Goal: Information Seeking & Learning: Learn about a topic

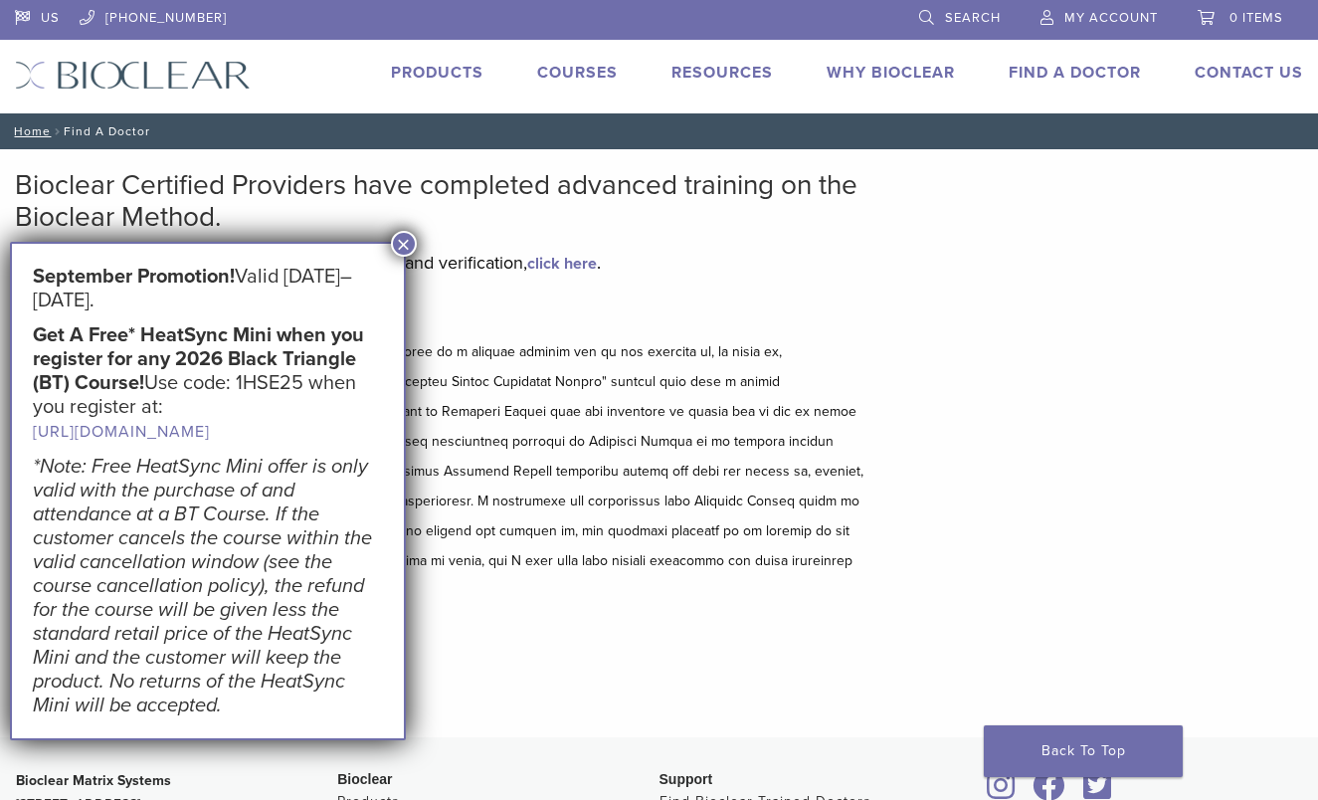
click at [407, 242] on button "×" at bounding box center [404, 244] width 26 height 26
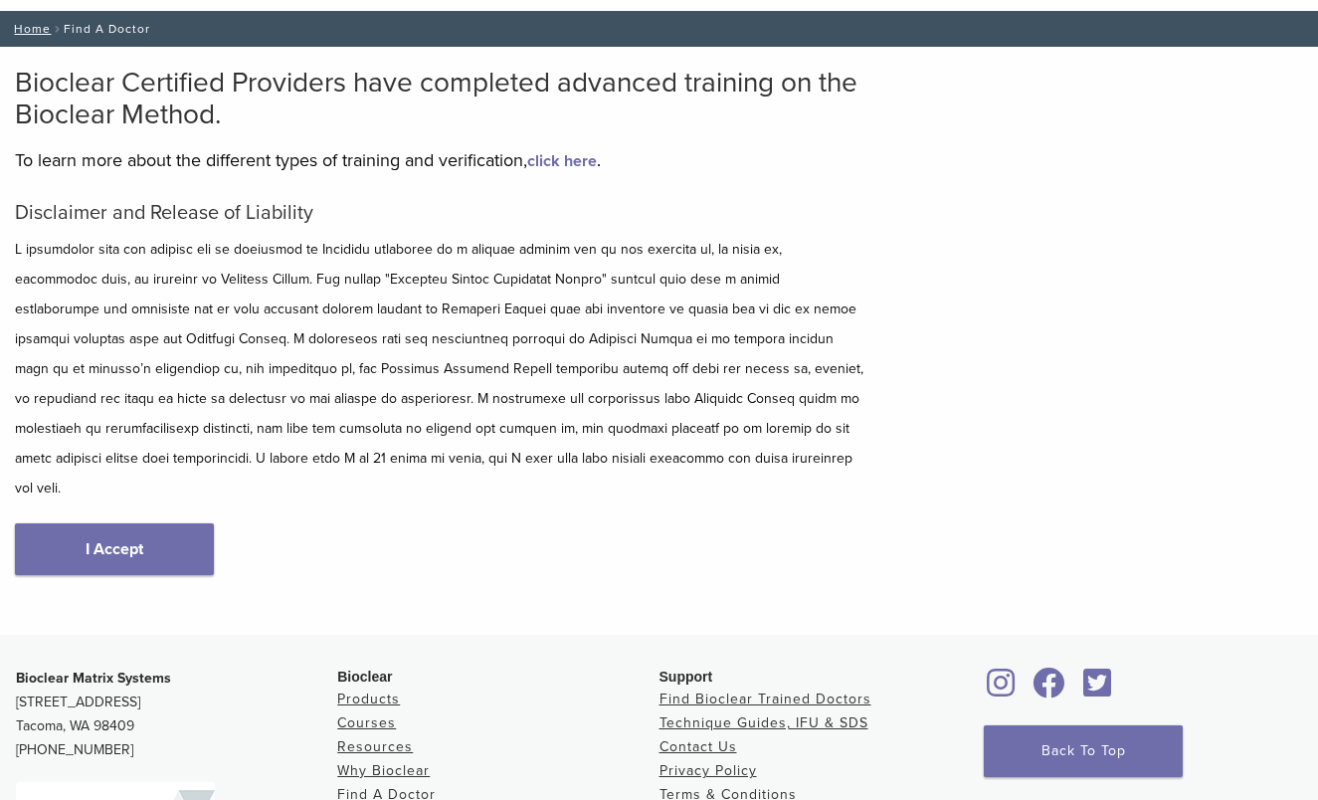
scroll to position [116, 0]
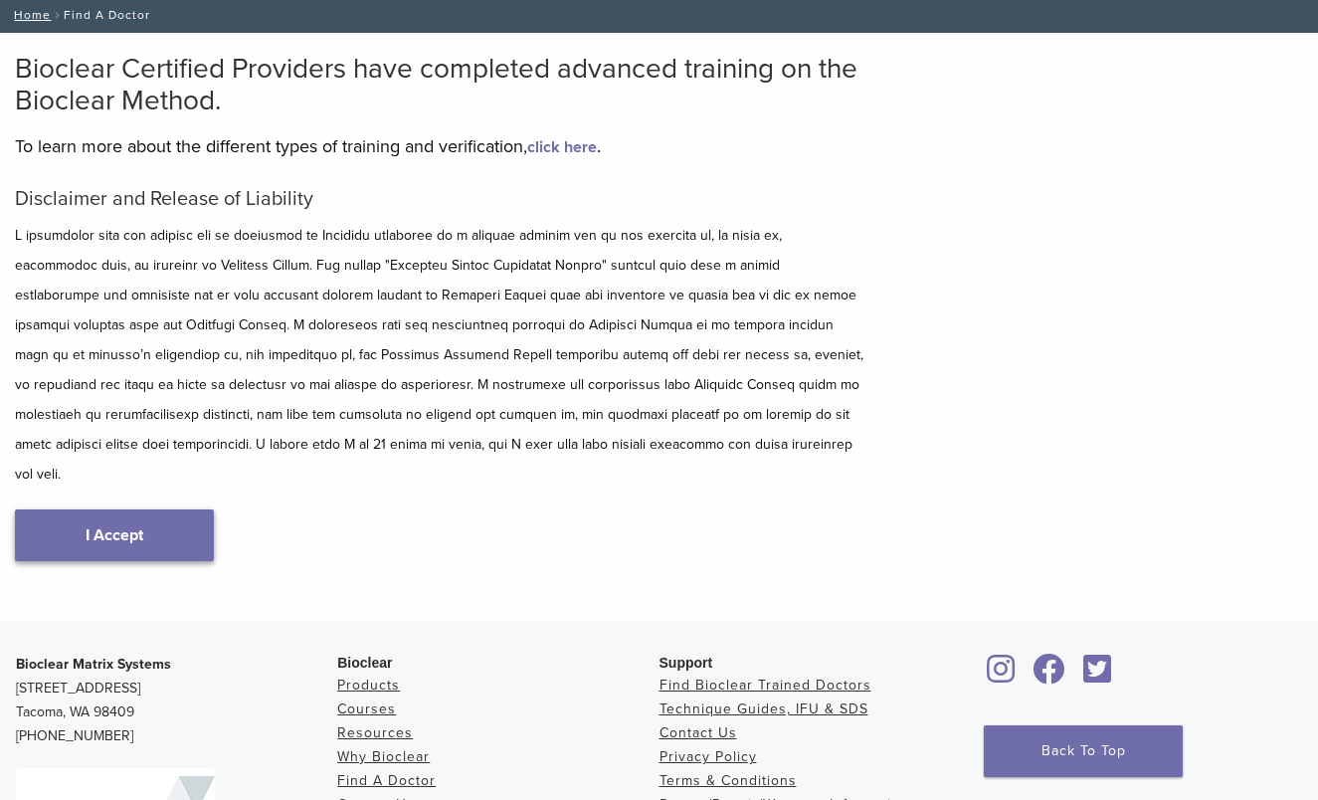
click at [182, 509] on link "I Accept" at bounding box center [114, 535] width 199 height 52
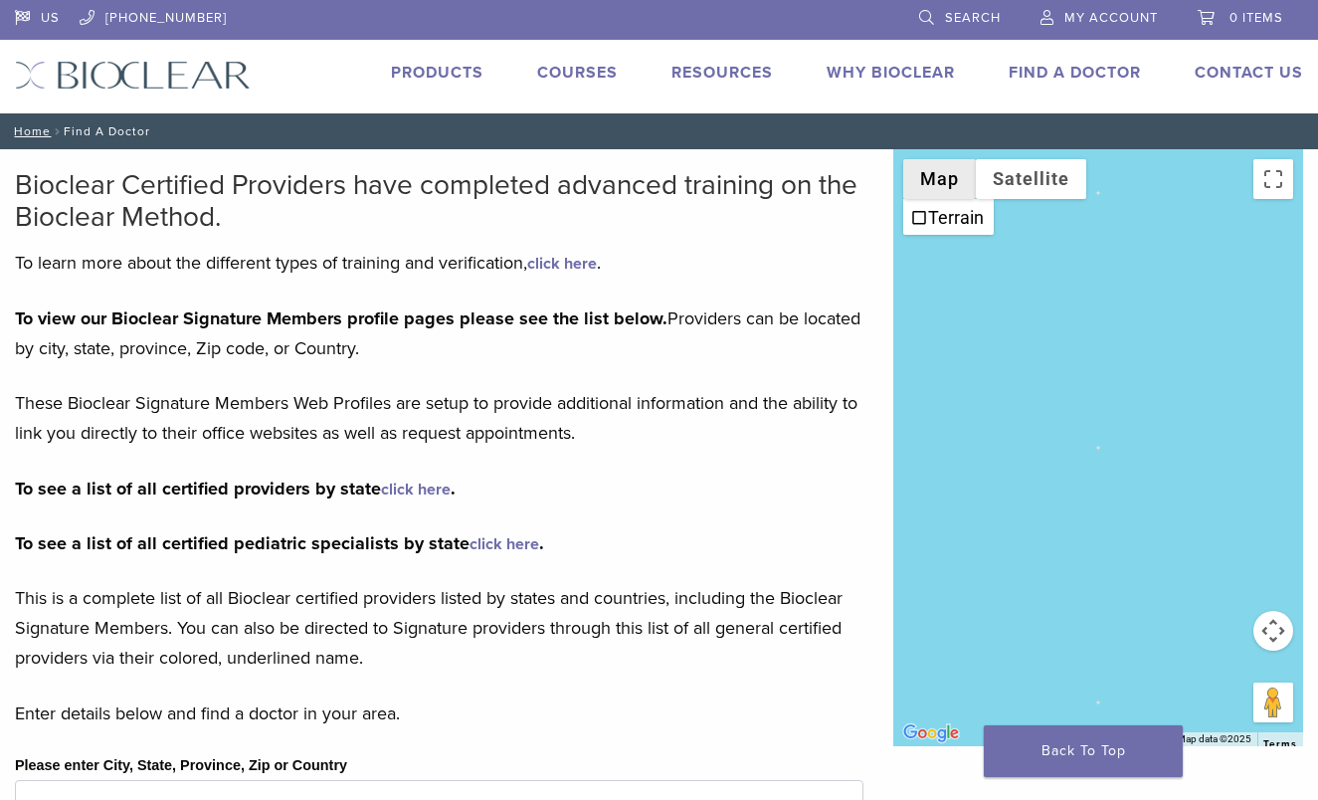
click at [940, 181] on button "Map" at bounding box center [939, 179] width 73 height 40
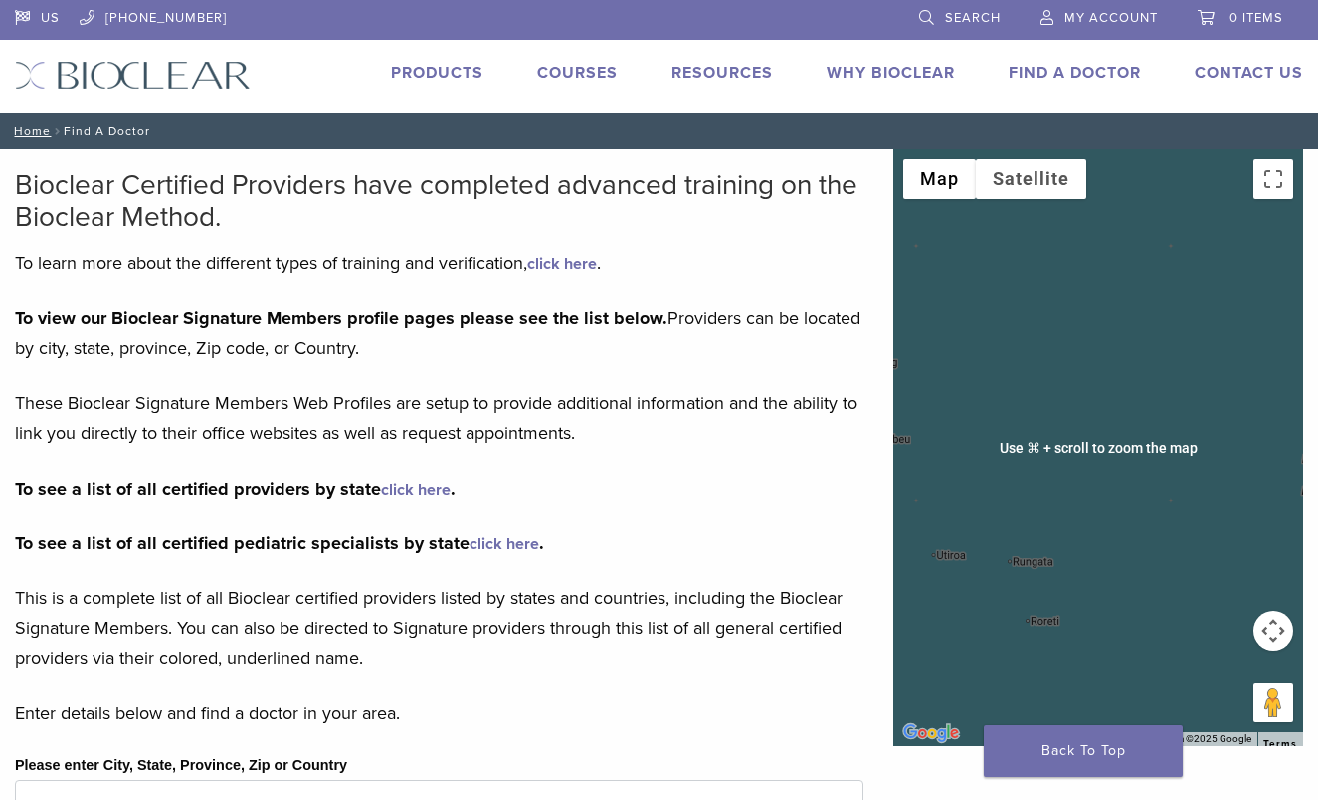
scroll to position [116, 0]
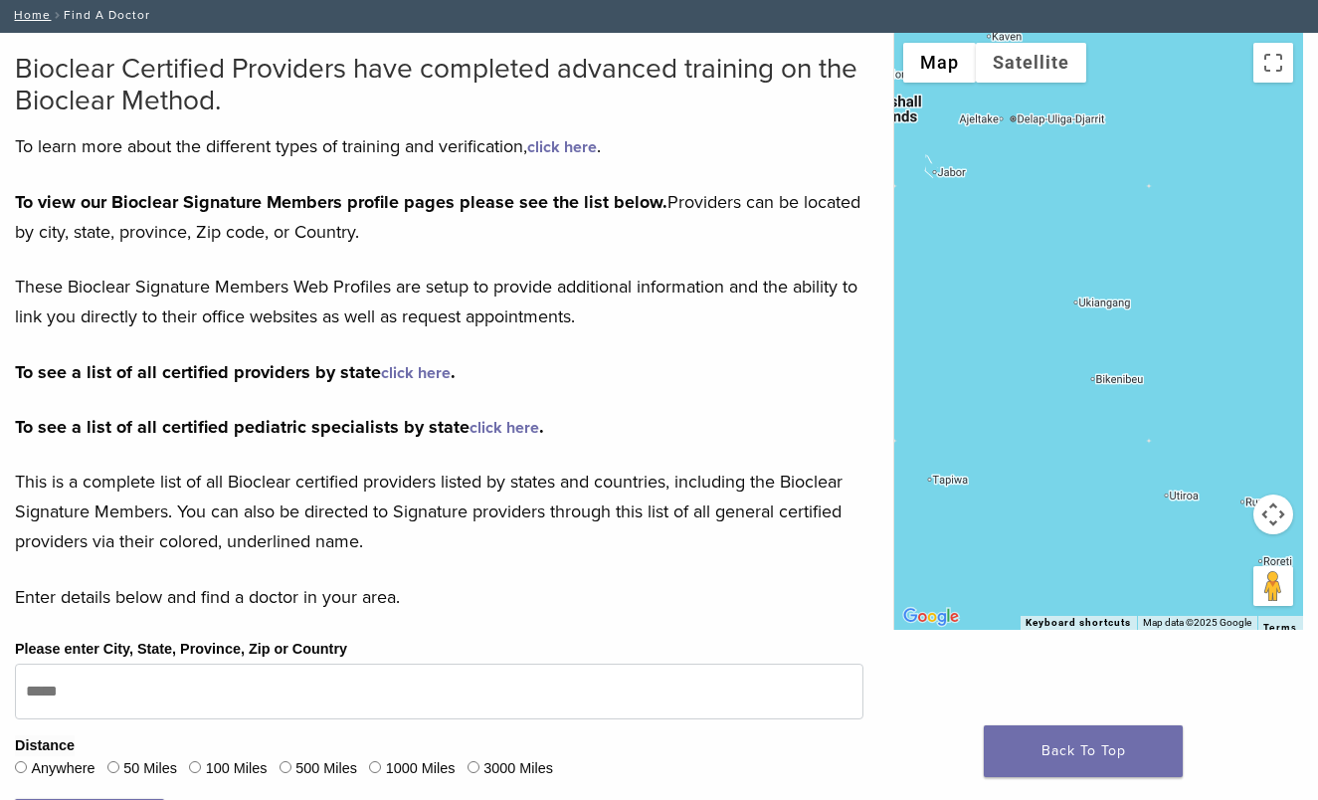
drag, startPoint x: 998, startPoint y: 386, endPoint x: 1240, endPoint y: 445, distance: 248.8
click at [1246, 445] on div at bounding box center [1098, 331] width 410 height 597
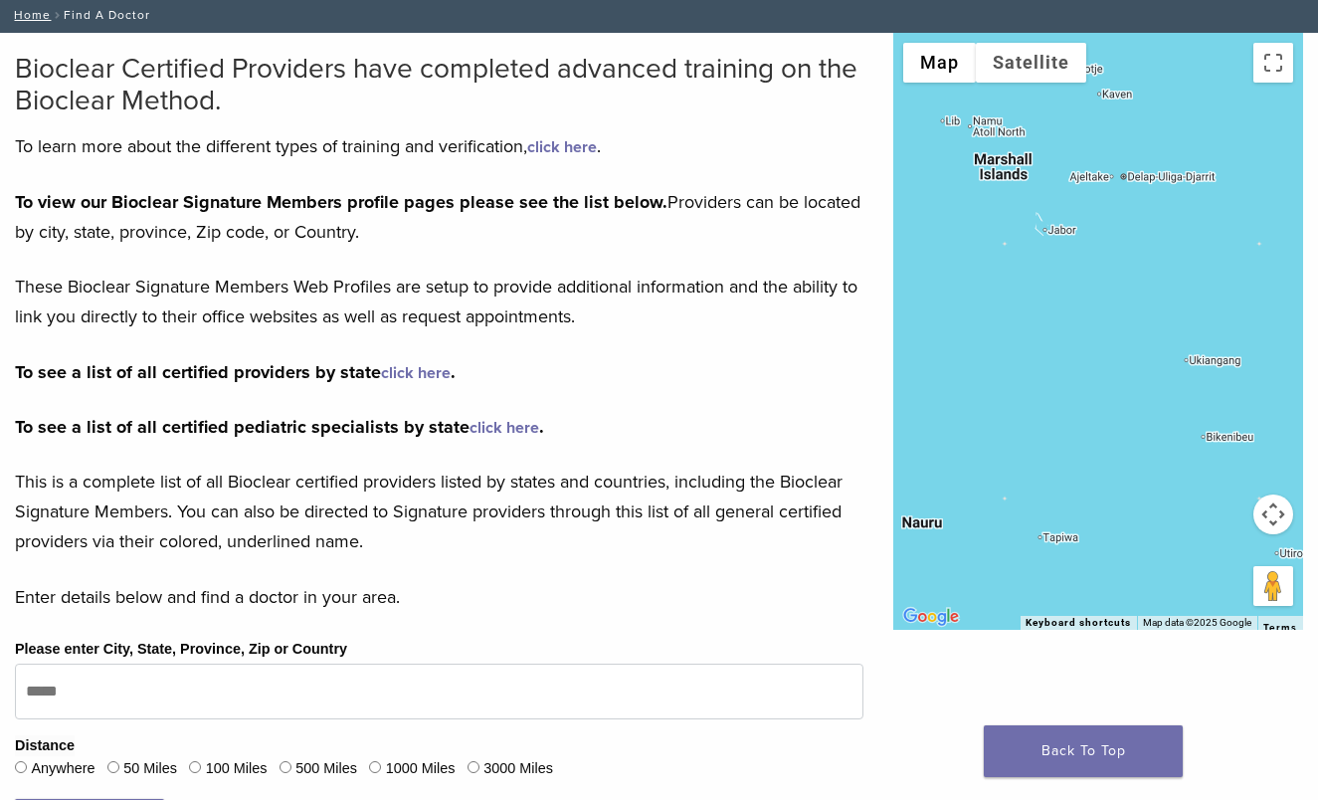
drag, startPoint x: 1092, startPoint y: 333, endPoint x: 1274, endPoint y: 452, distance: 217.2
click at [1275, 451] on div at bounding box center [1098, 331] width 410 height 597
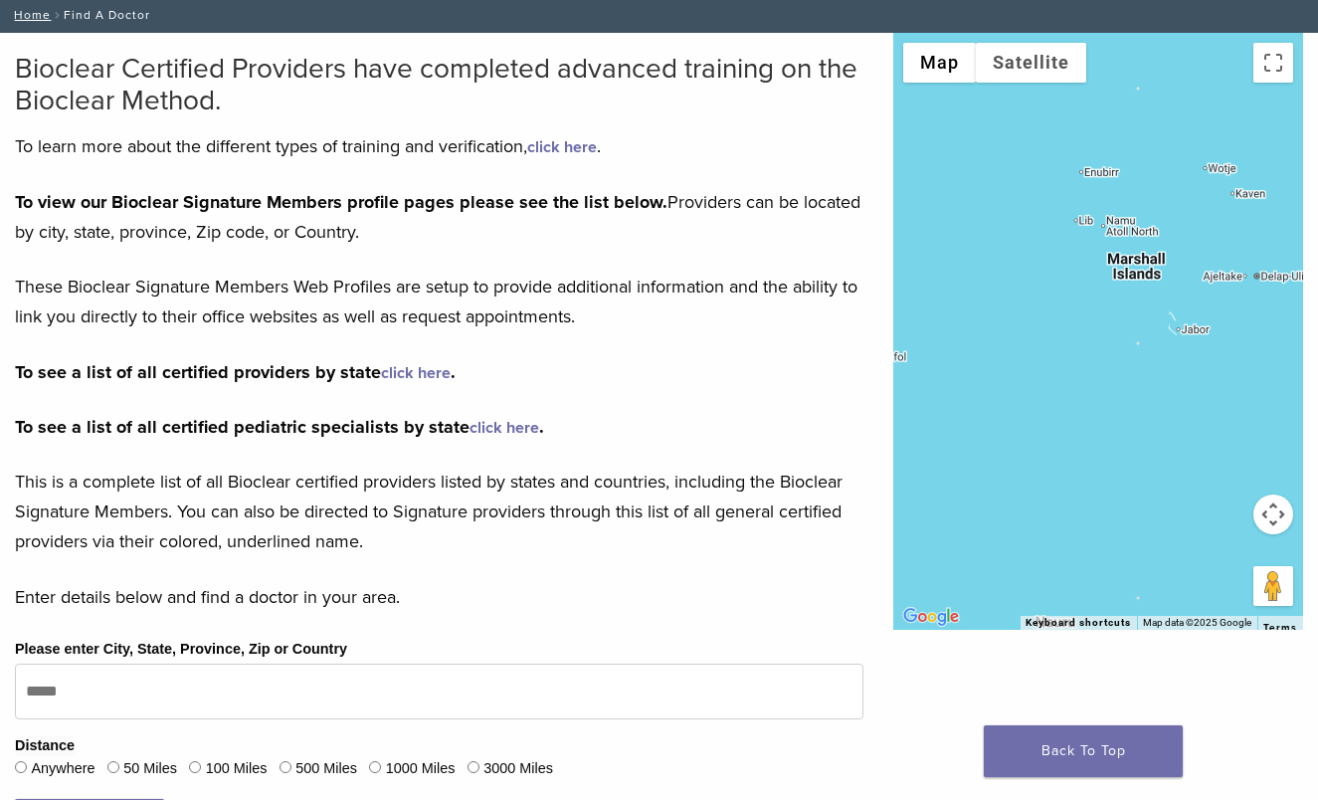
drag, startPoint x: 1074, startPoint y: 248, endPoint x: 1165, endPoint y: 436, distance: 208.7
click at [1165, 436] on div at bounding box center [1098, 331] width 410 height 597
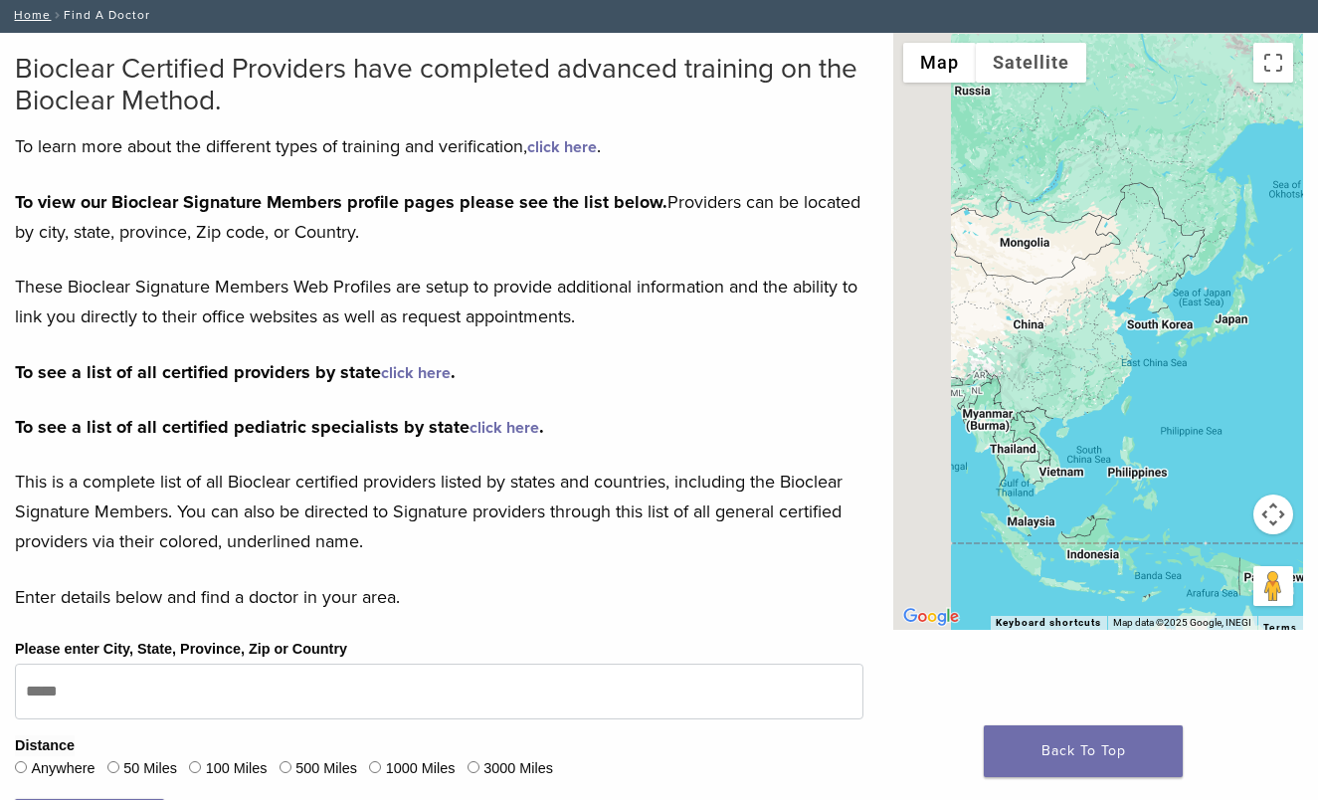
drag, startPoint x: 1021, startPoint y: 377, endPoint x: 1340, endPoint y: 403, distance: 320.4
click at [1317, 403] on html "US 1.855.712.5327 Search My Account 0 items Cart No products in the cart. Back …" at bounding box center [659, 625] width 1318 height 1483
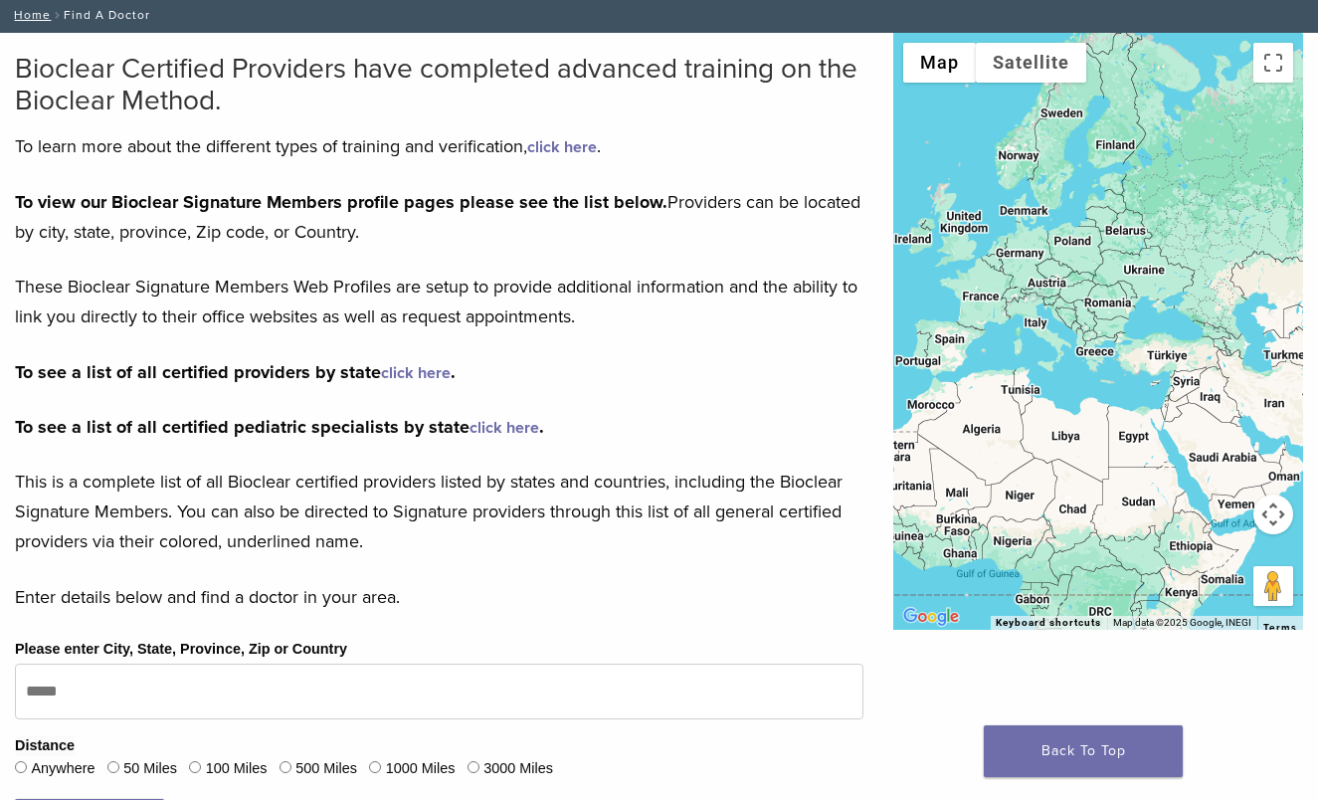
drag, startPoint x: 1115, startPoint y: 366, endPoint x: 1313, endPoint y: 341, distance: 199.5
click at [1313, 342] on div "← Move left → Move right ↑ Move up ↓ Move down + Zoom in - Zoom out Home Jump l…" at bounding box center [1098, 463] width 440 height 860
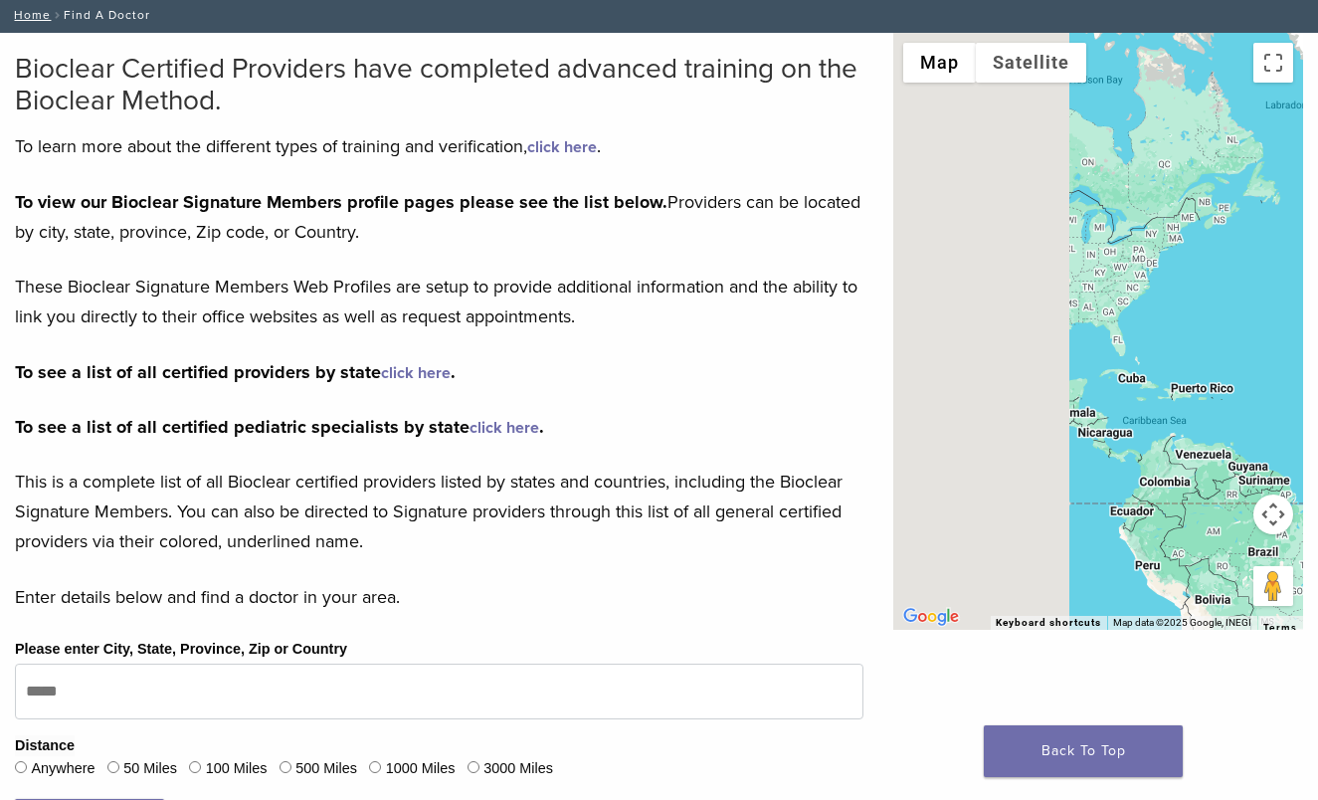
drag, startPoint x: 986, startPoint y: 444, endPoint x: 1311, endPoint y: 409, distance: 327.2
click at [1306, 409] on div "← Move left → Move right ↑ Move up ↓ Move down + Zoom in - Zoom out Home Jump l…" at bounding box center [1098, 463] width 440 height 860
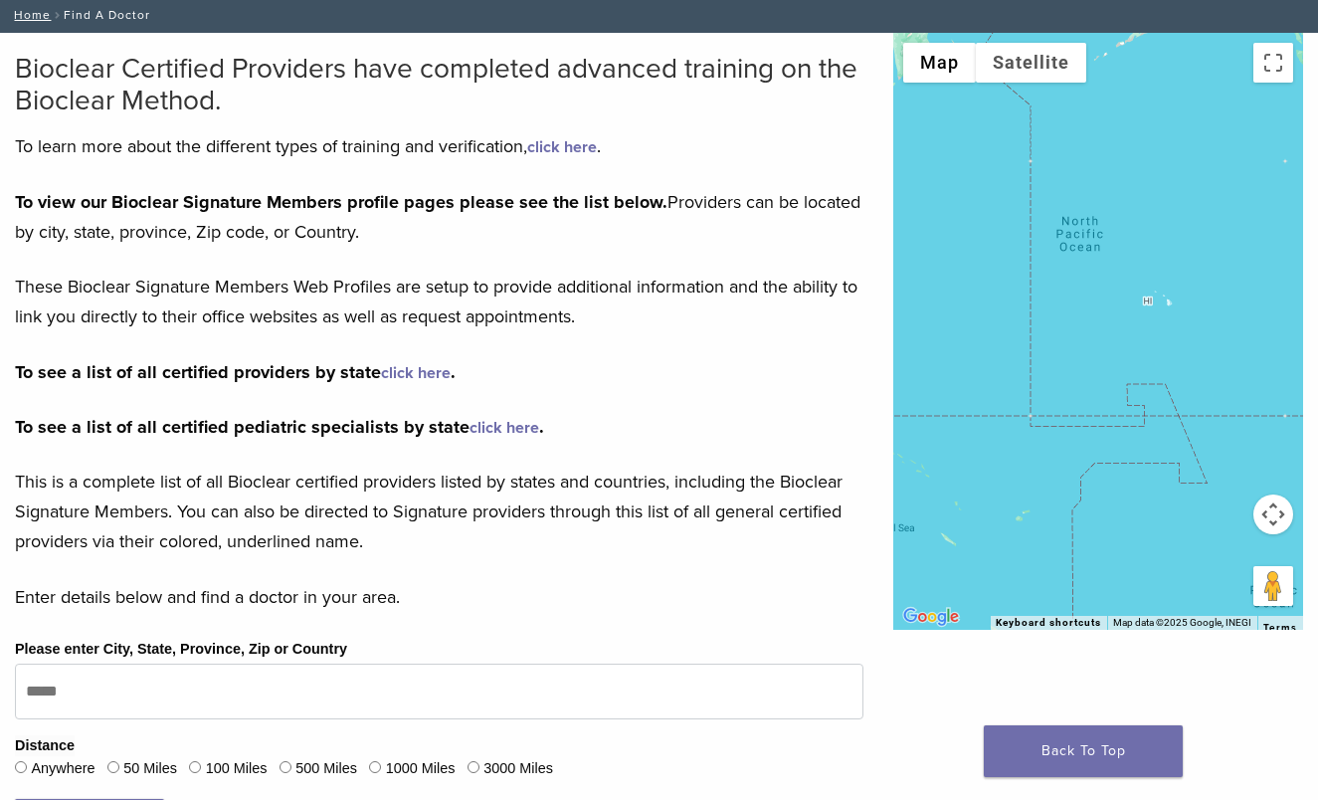
drag, startPoint x: 1046, startPoint y: 415, endPoint x: 925, endPoint y: 415, distance: 120.4
click at [925, 415] on div at bounding box center [1098, 331] width 410 height 597
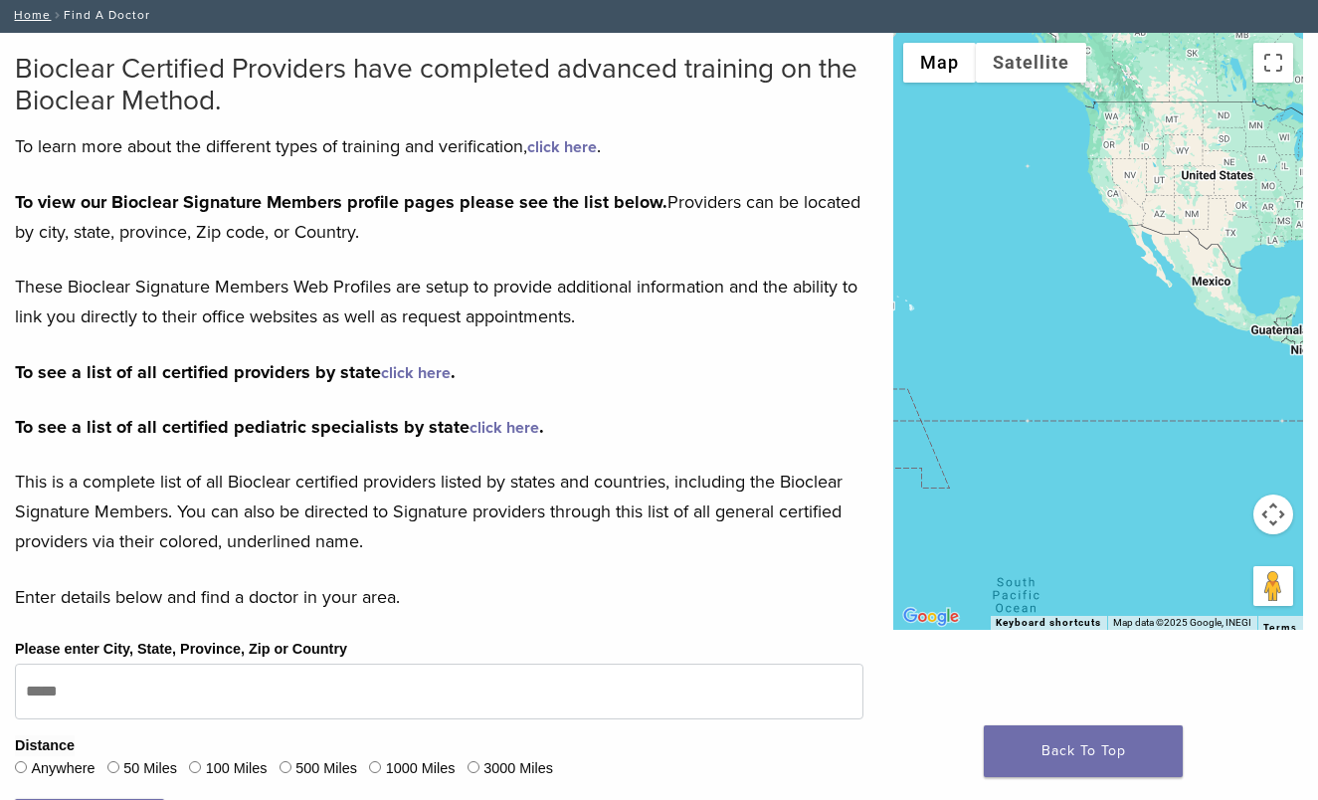
drag, startPoint x: 1081, startPoint y: 392, endPoint x: 940, endPoint y: 398, distance: 141.4
click at [940, 399] on div at bounding box center [1098, 331] width 410 height 597
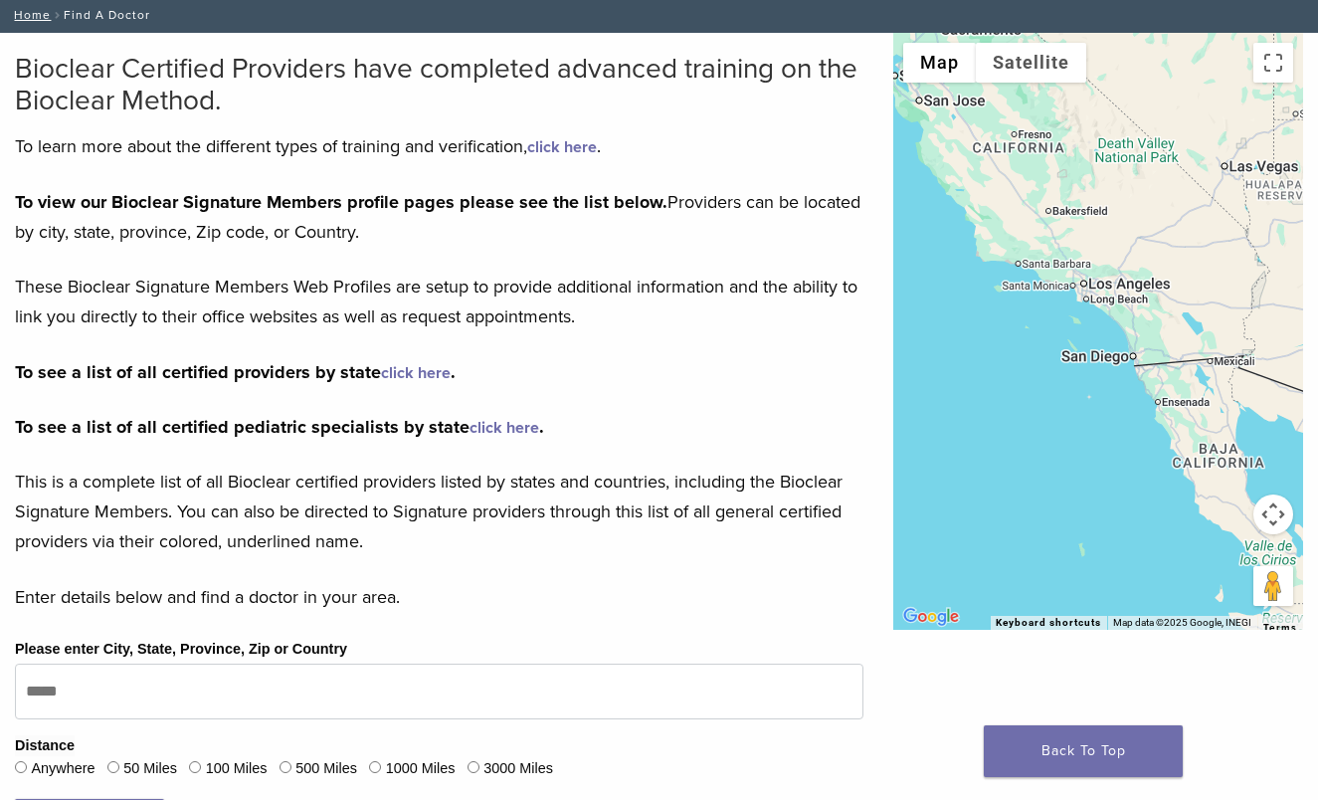
drag, startPoint x: 1082, startPoint y: 204, endPoint x: 1078, endPoint y: 271, distance: 66.8
click at [1078, 271] on div at bounding box center [1098, 331] width 410 height 597
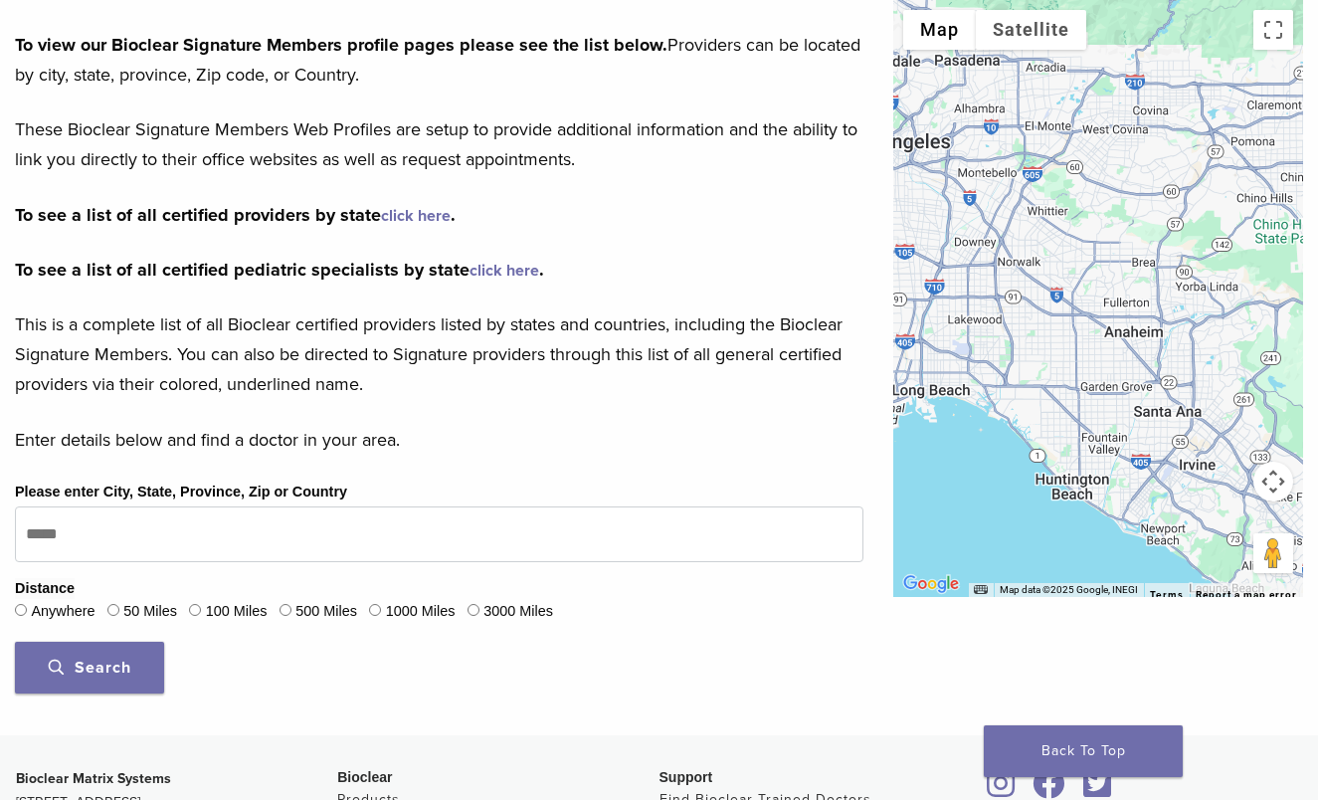
scroll to position [310, 0]
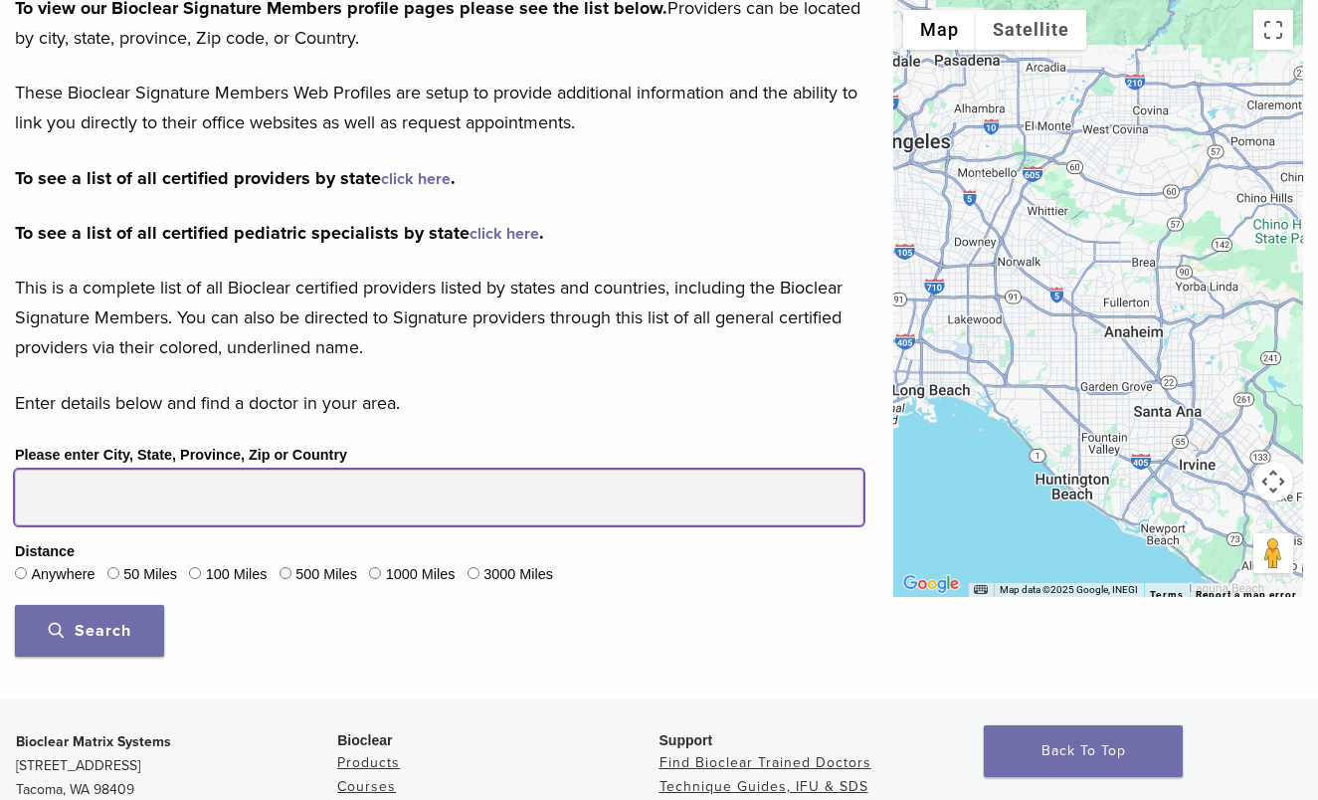
click at [134, 494] on input "Please enter City, State, Province, Zip or Country" at bounding box center [439, 498] width 849 height 56
type input "*****"
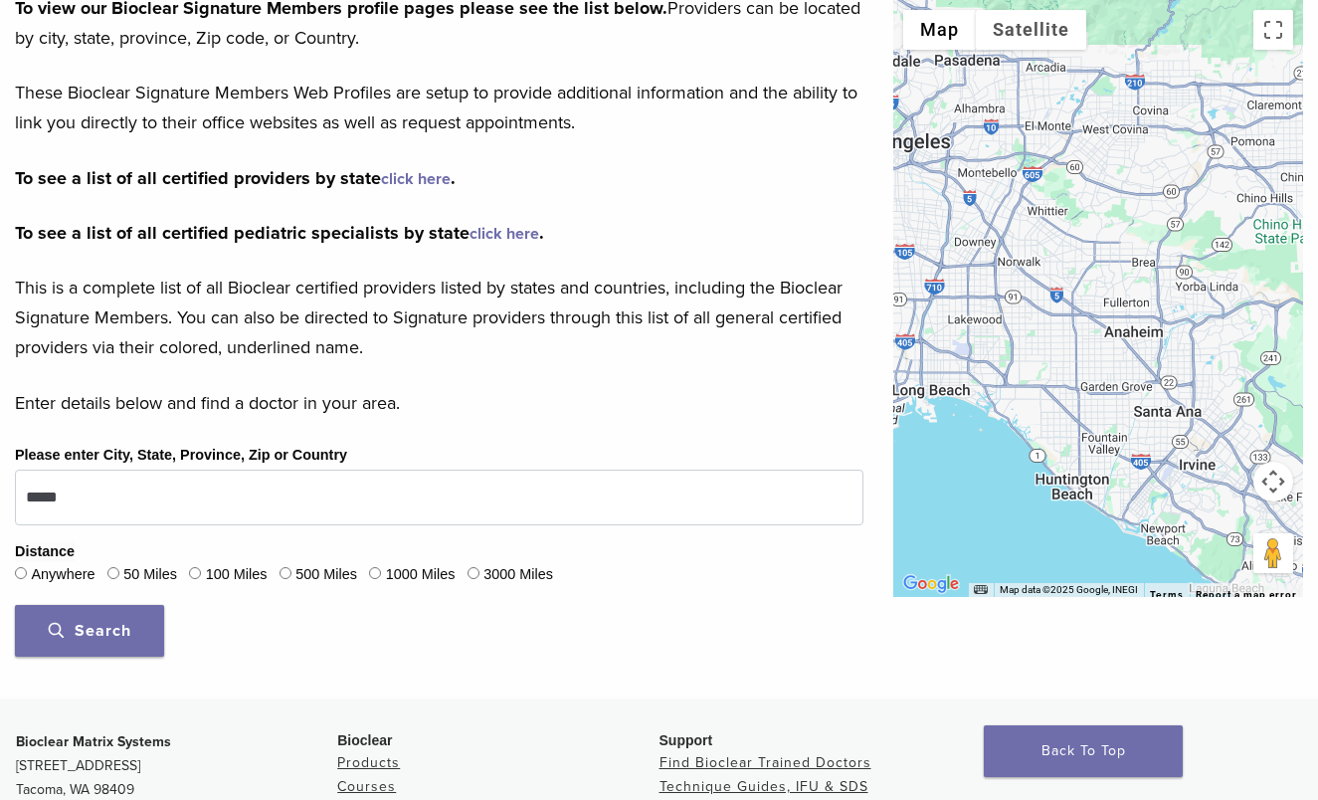
click at [111, 631] on span "Search" at bounding box center [90, 631] width 83 height 20
click at [84, 630] on span "Search" at bounding box center [90, 631] width 83 height 20
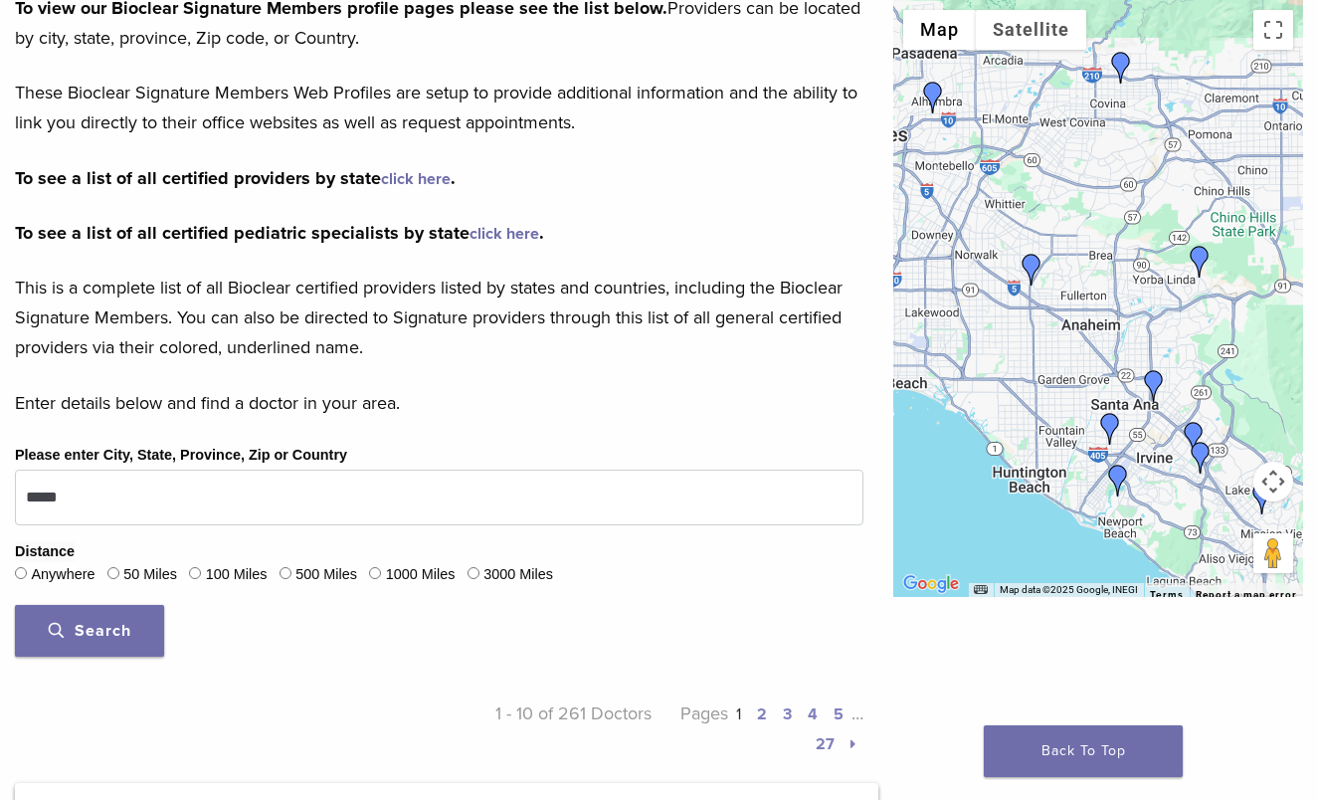
click at [1032, 277] on img "Dr. Henry Chung" at bounding box center [1032, 270] width 32 height 32
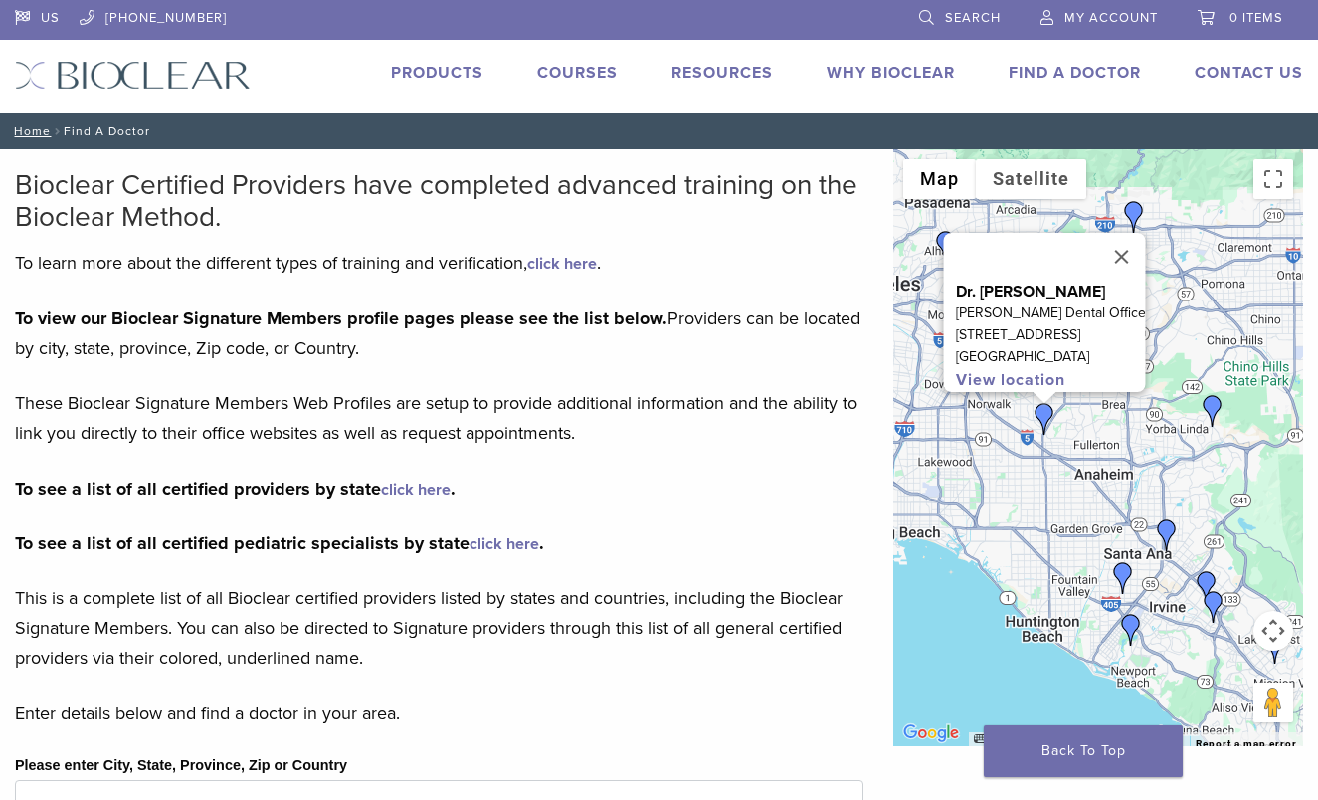
click at [419, 69] on link "Products" at bounding box center [437, 73] width 93 height 20
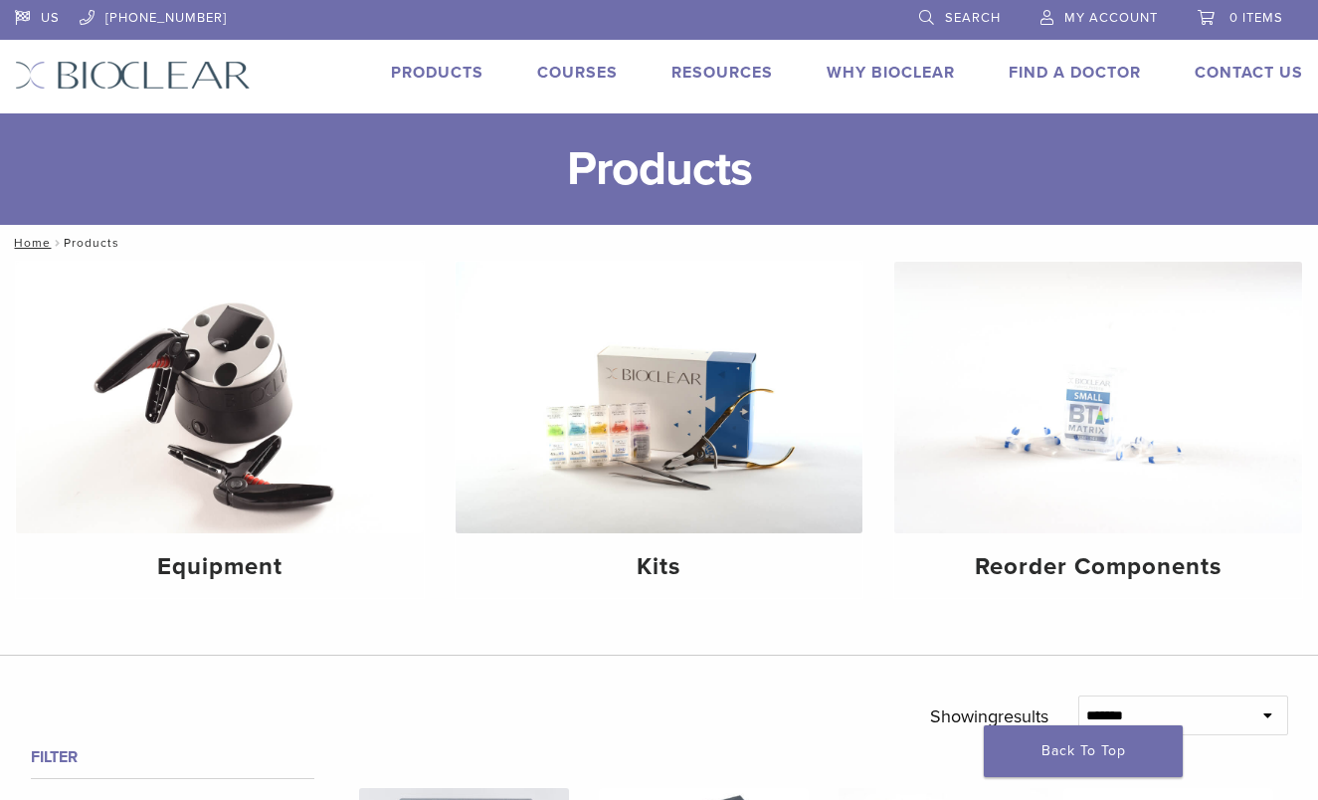
click at [863, 72] on link "Why Bioclear" at bounding box center [891, 73] width 128 height 20
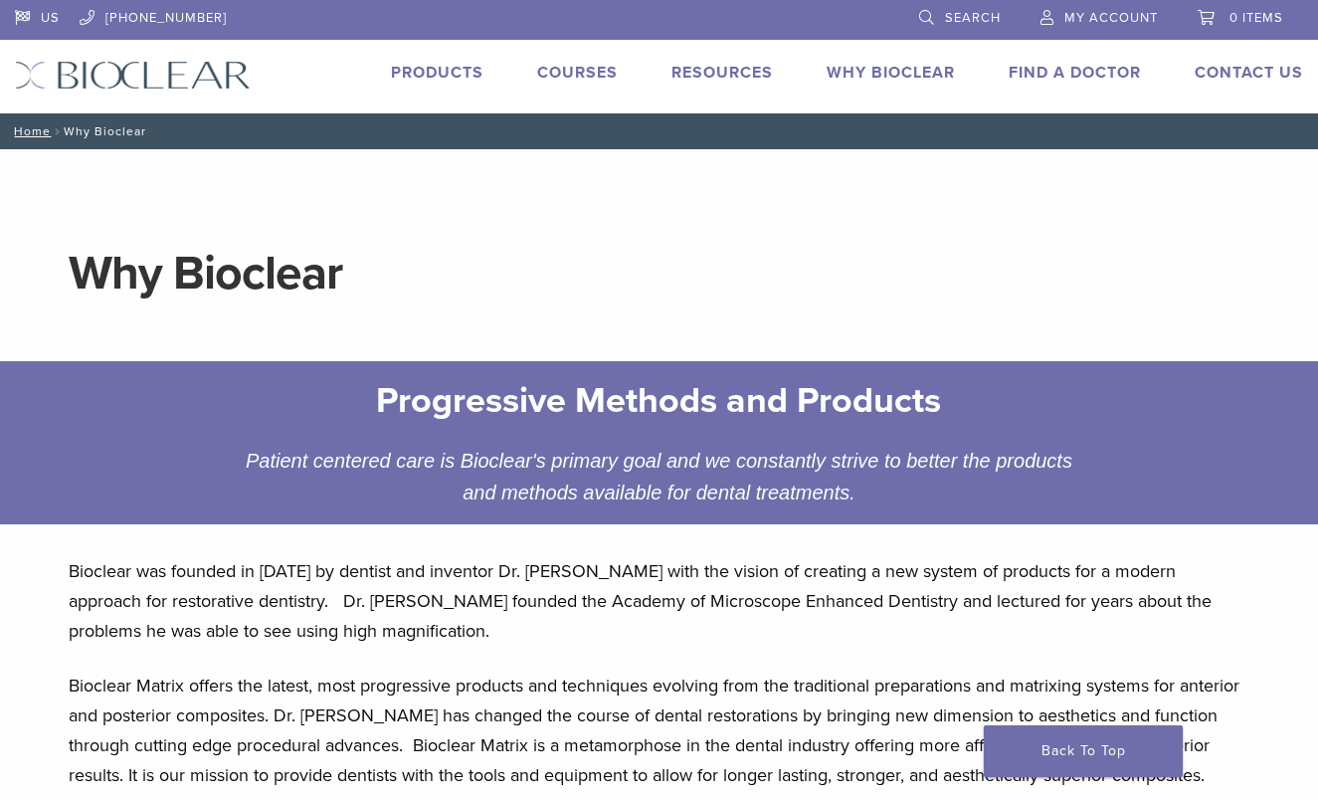
click at [188, 84] on img at bounding box center [133, 75] width 236 height 29
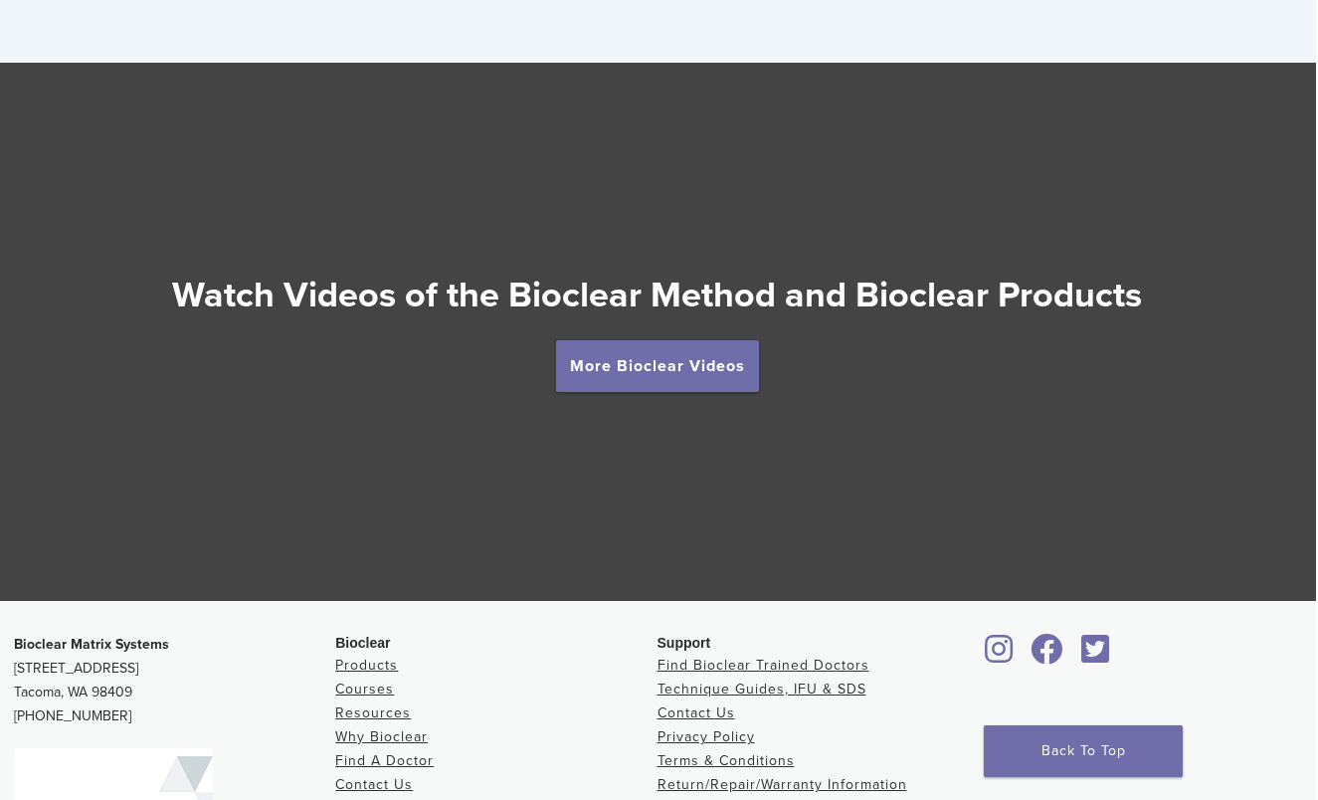
scroll to position [3383, 2]
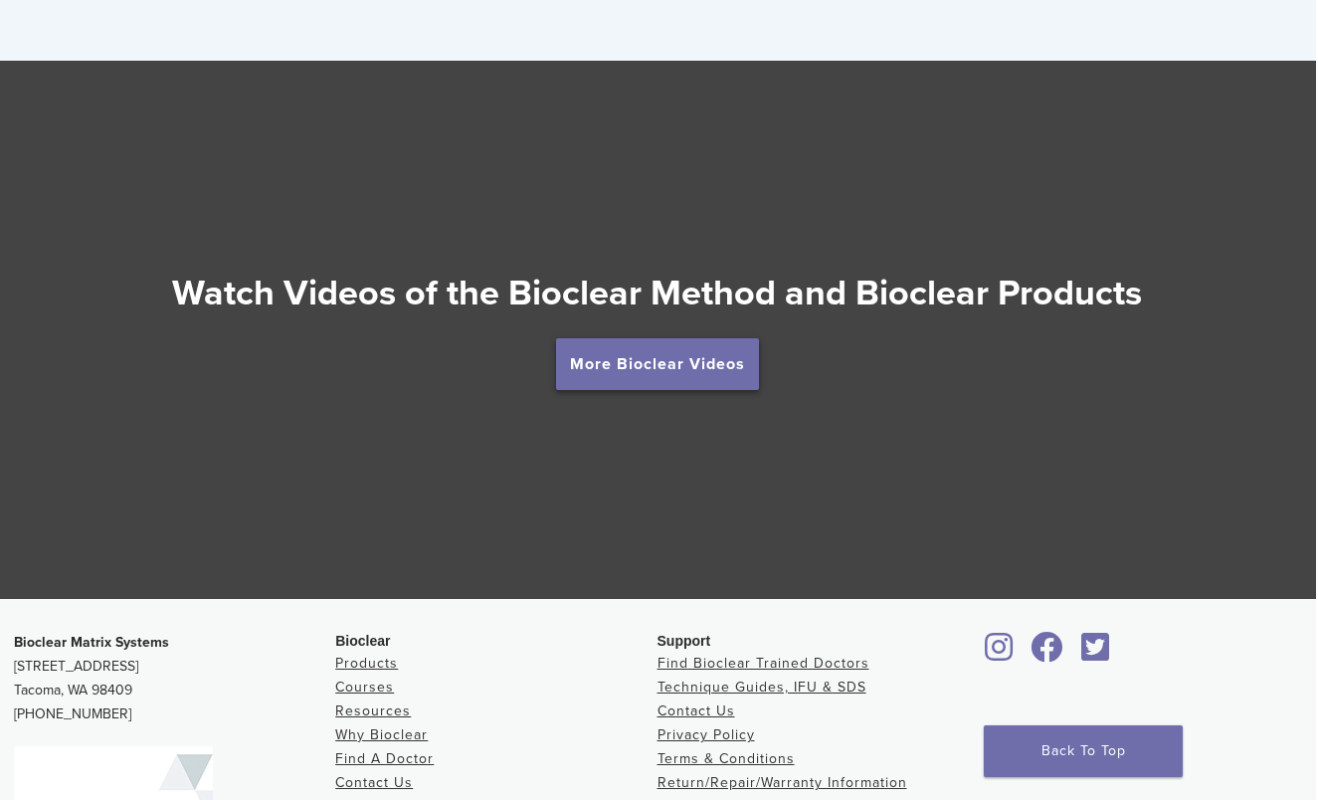
click at [626, 361] on link "More Bioclear Videos" at bounding box center [657, 364] width 203 height 52
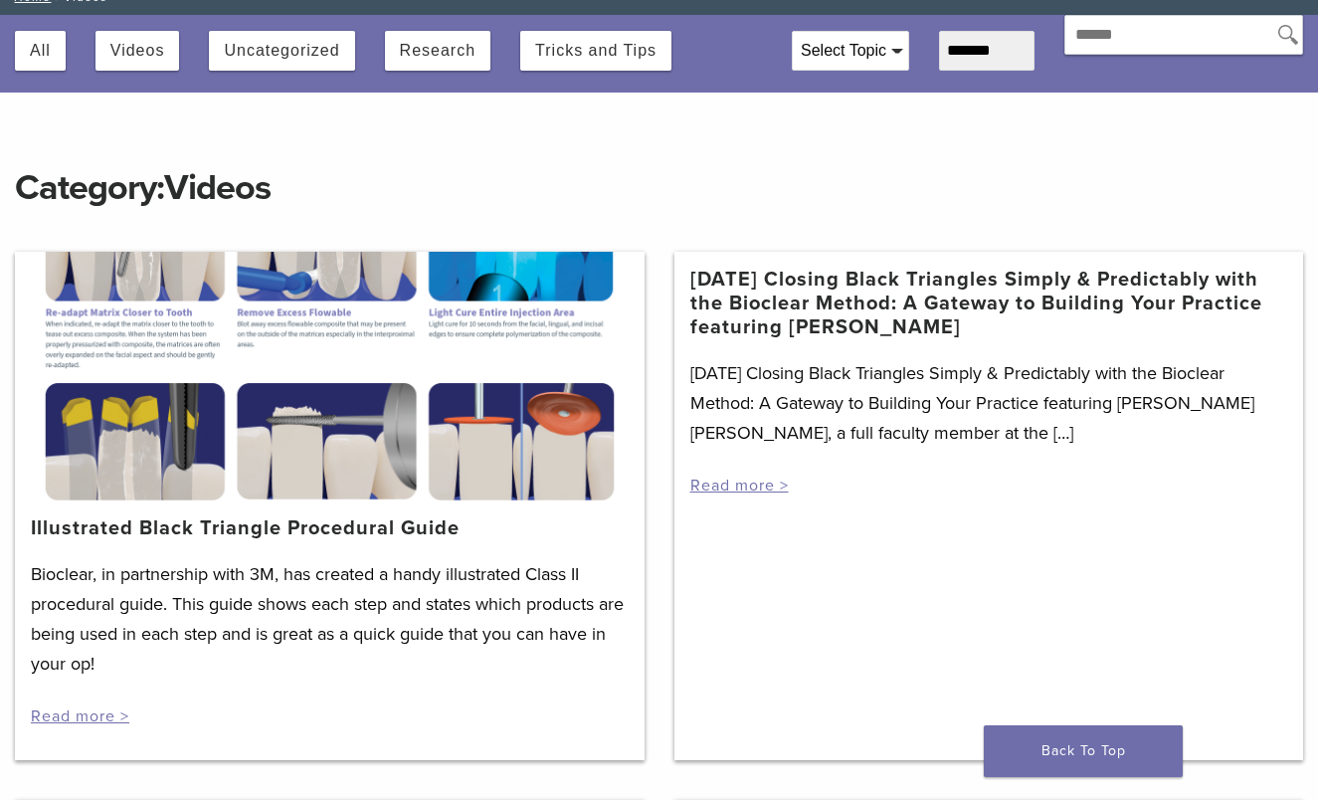
scroll to position [142, 0]
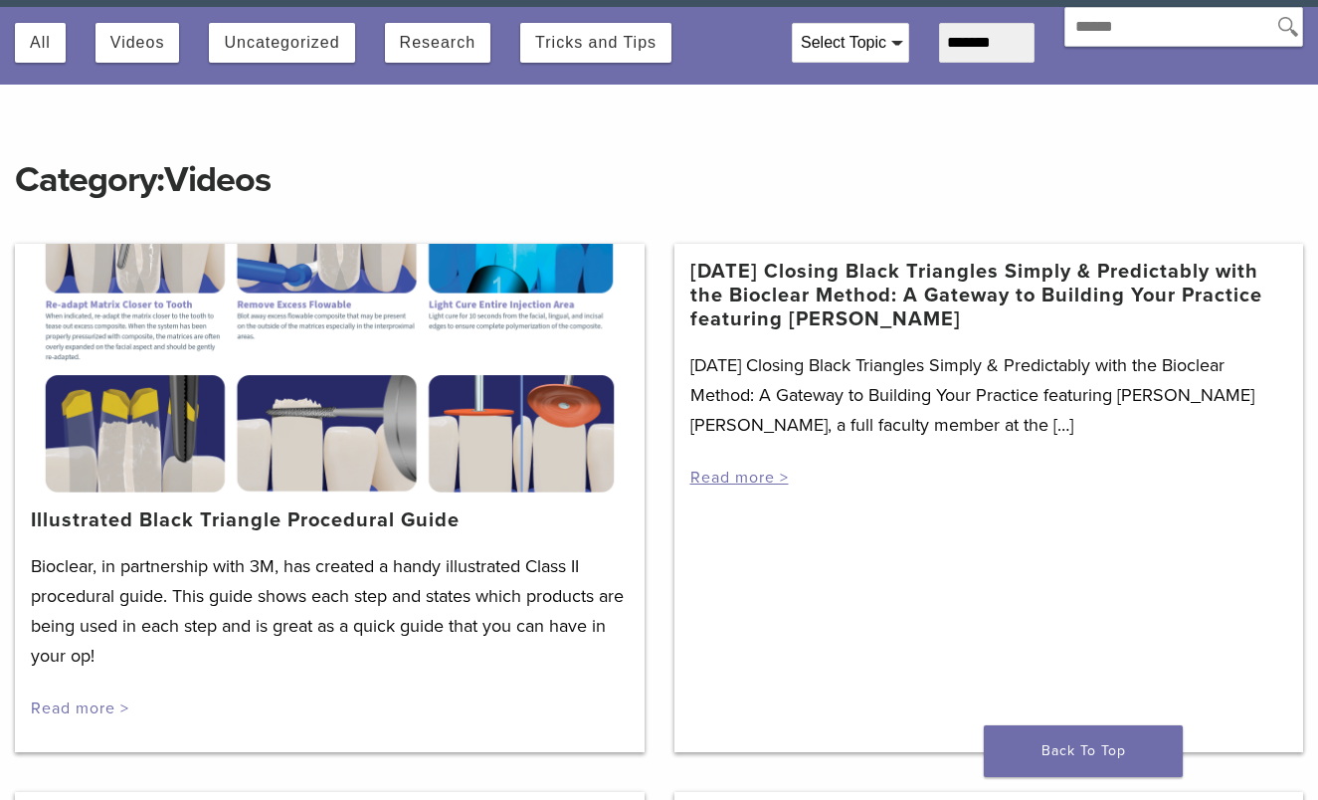
click at [109, 706] on link "Read more >" at bounding box center [80, 708] width 98 height 20
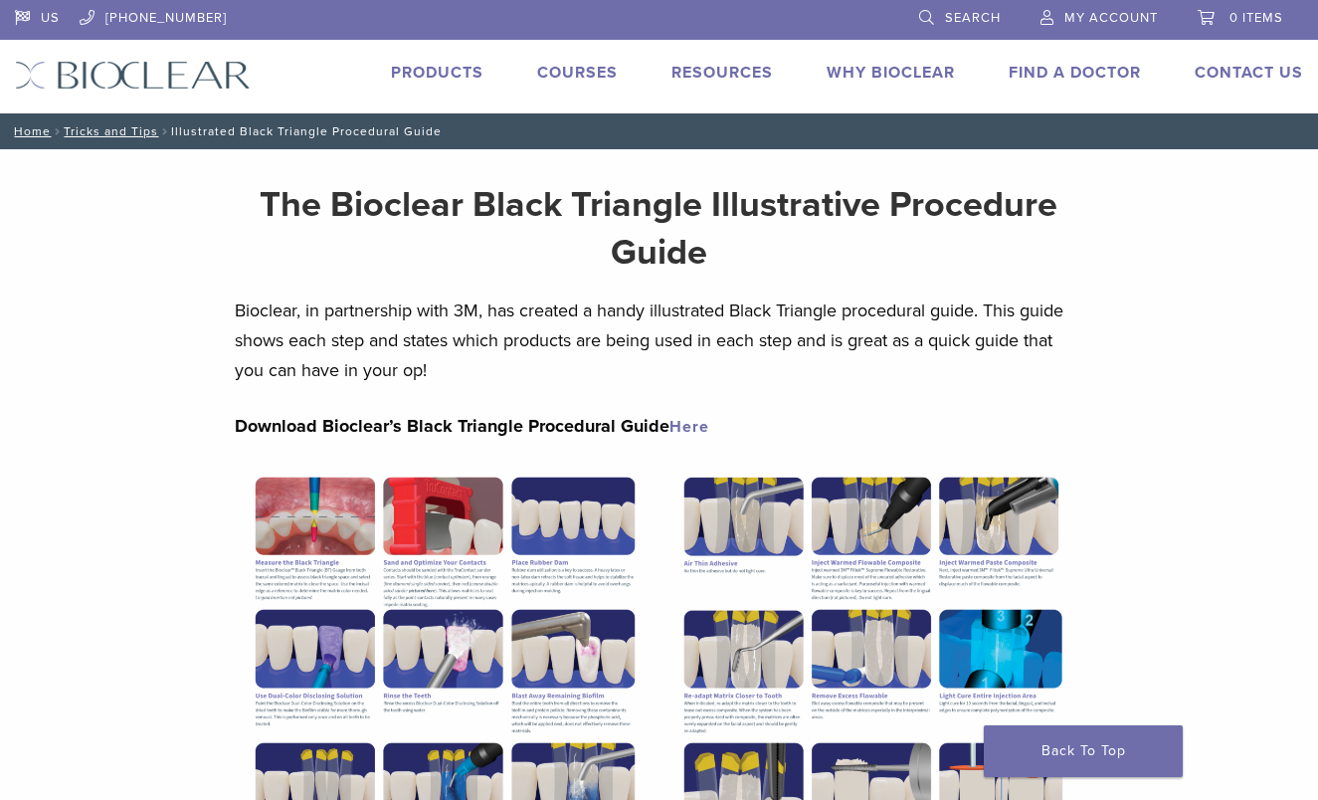
click at [336, 524] on img at bounding box center [445, 738] width 421 height 544
click at [690, 420] on link "Here" at bounding box center [690, 427] width 40 height 20
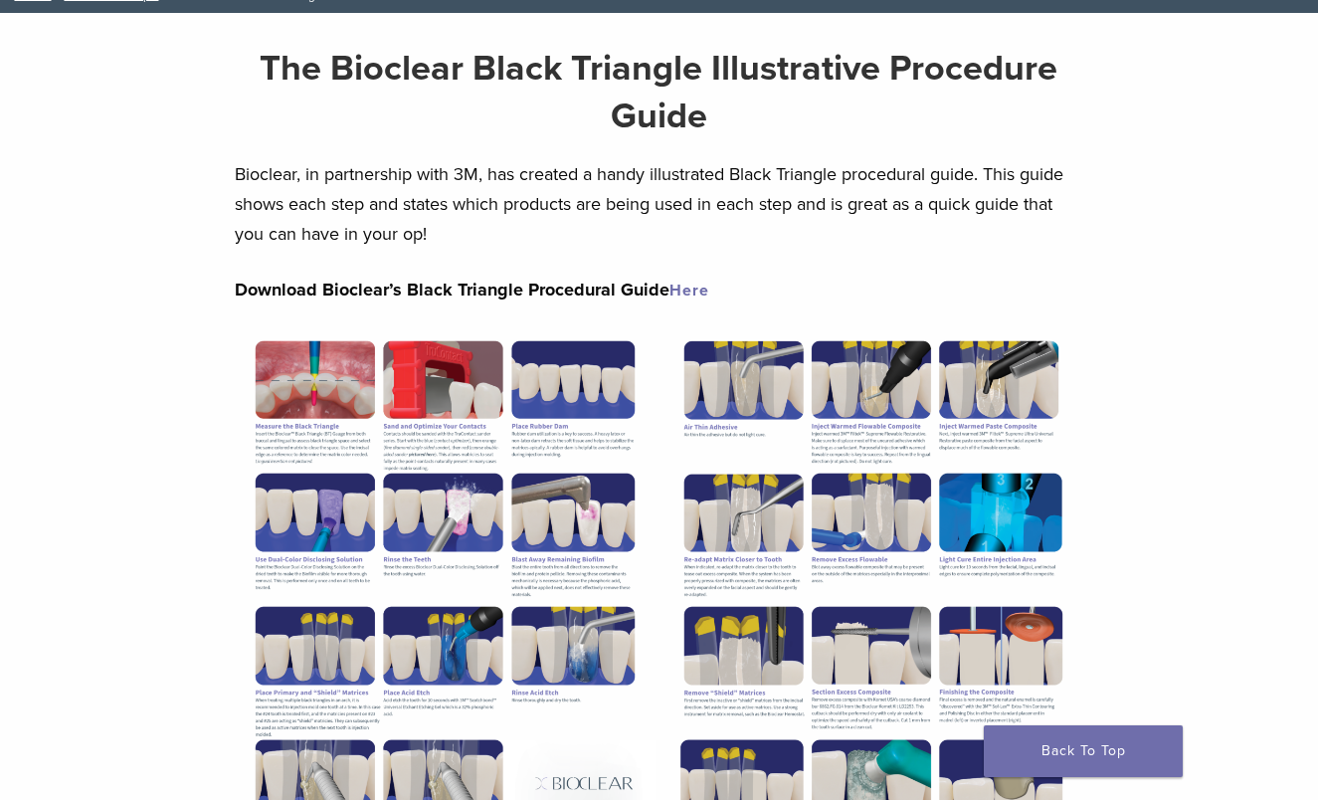
scroll to position [40, 0]
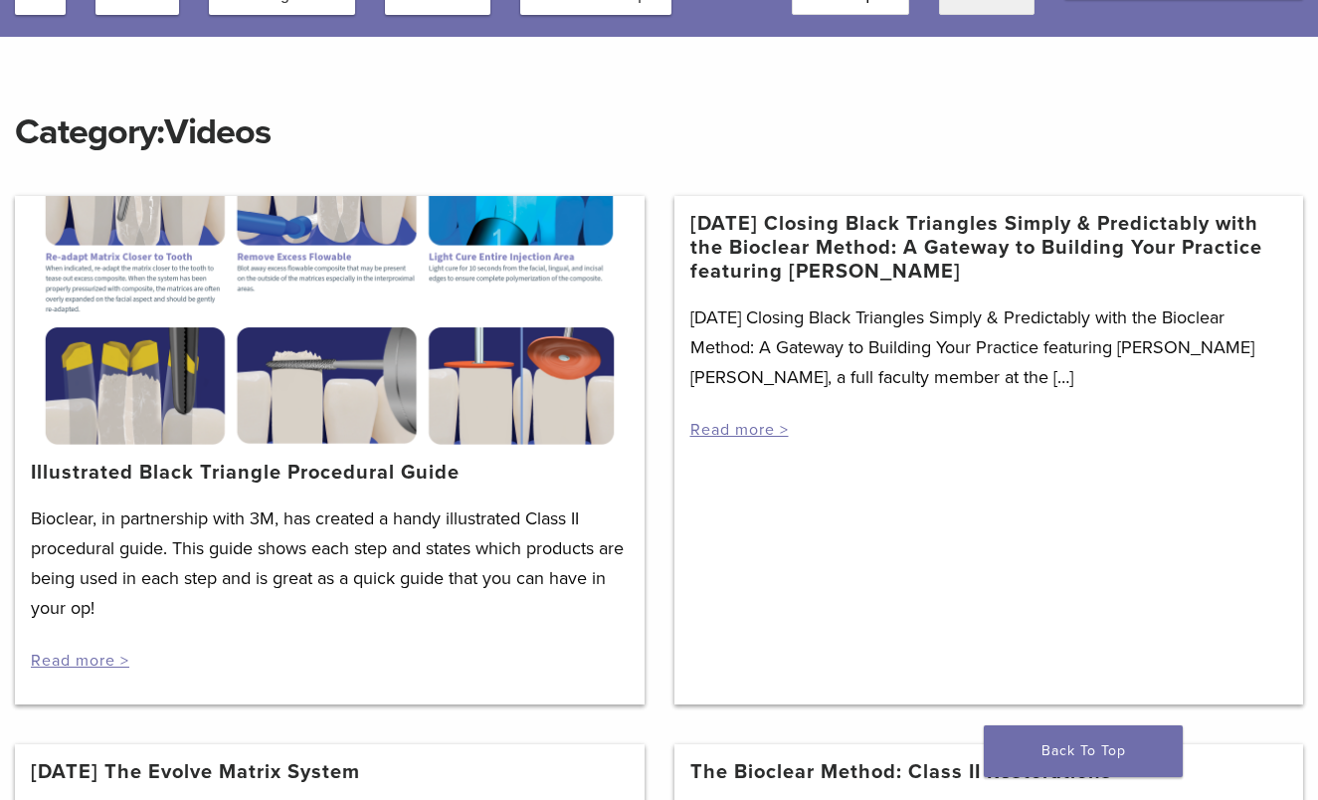
scroll to position [191, 0]
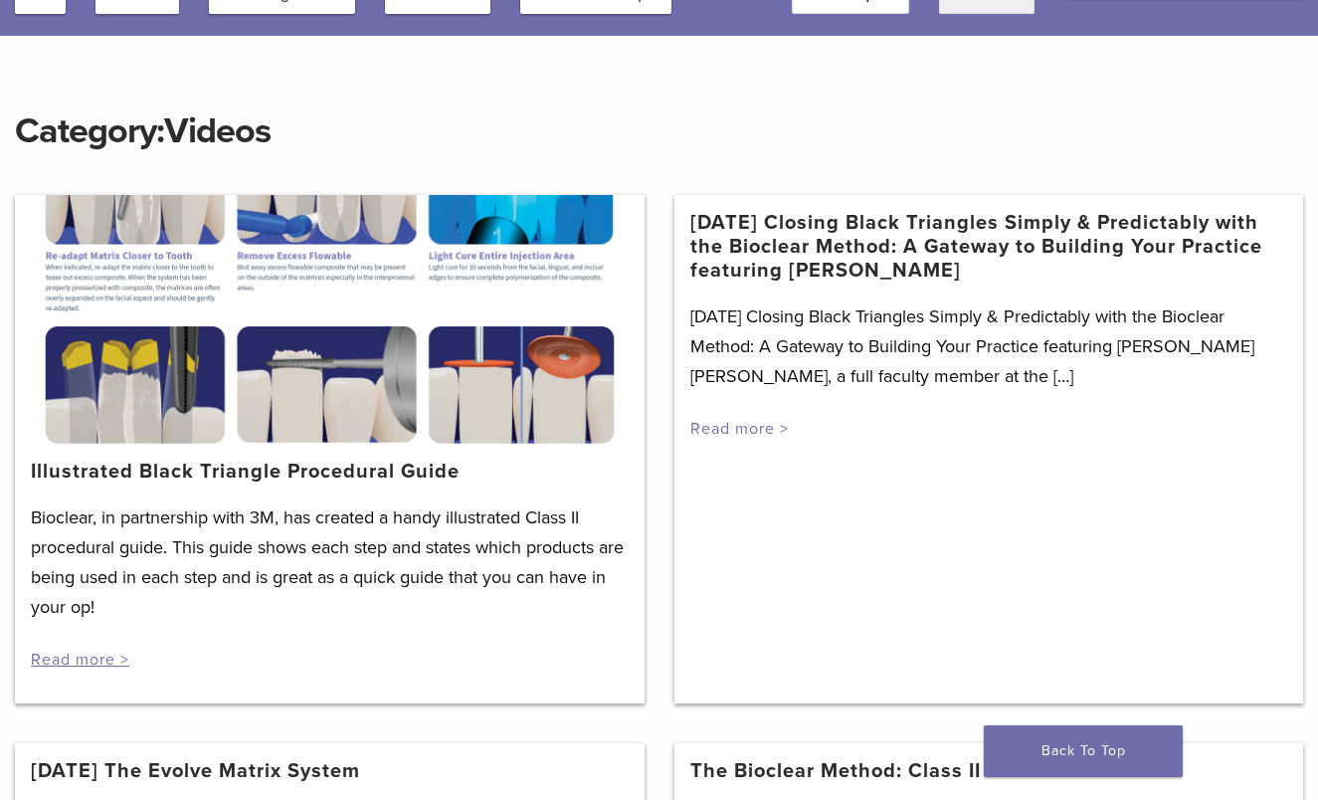
click at [770, 422] on link "Read more >" at bounding box center [739, 429] width 98 height 20
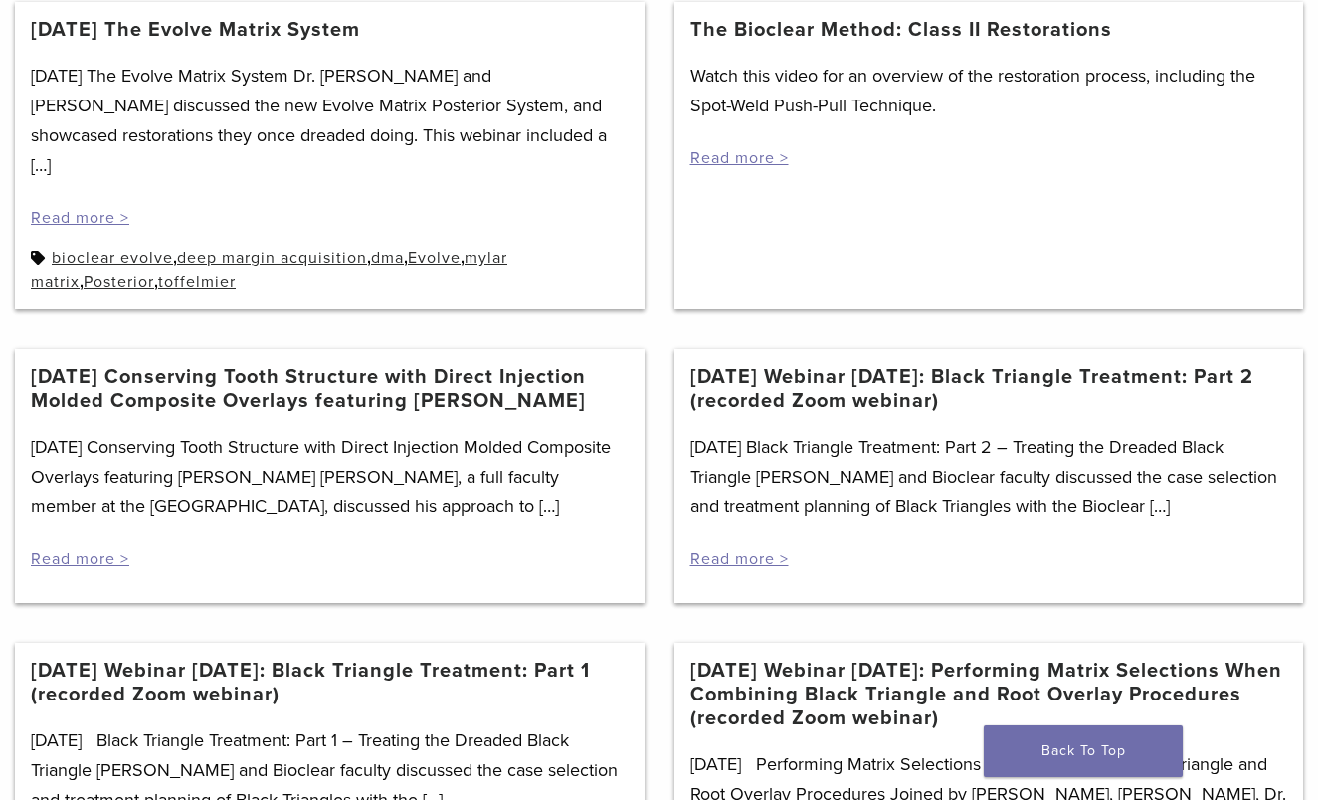
scroll to position [938, 0]
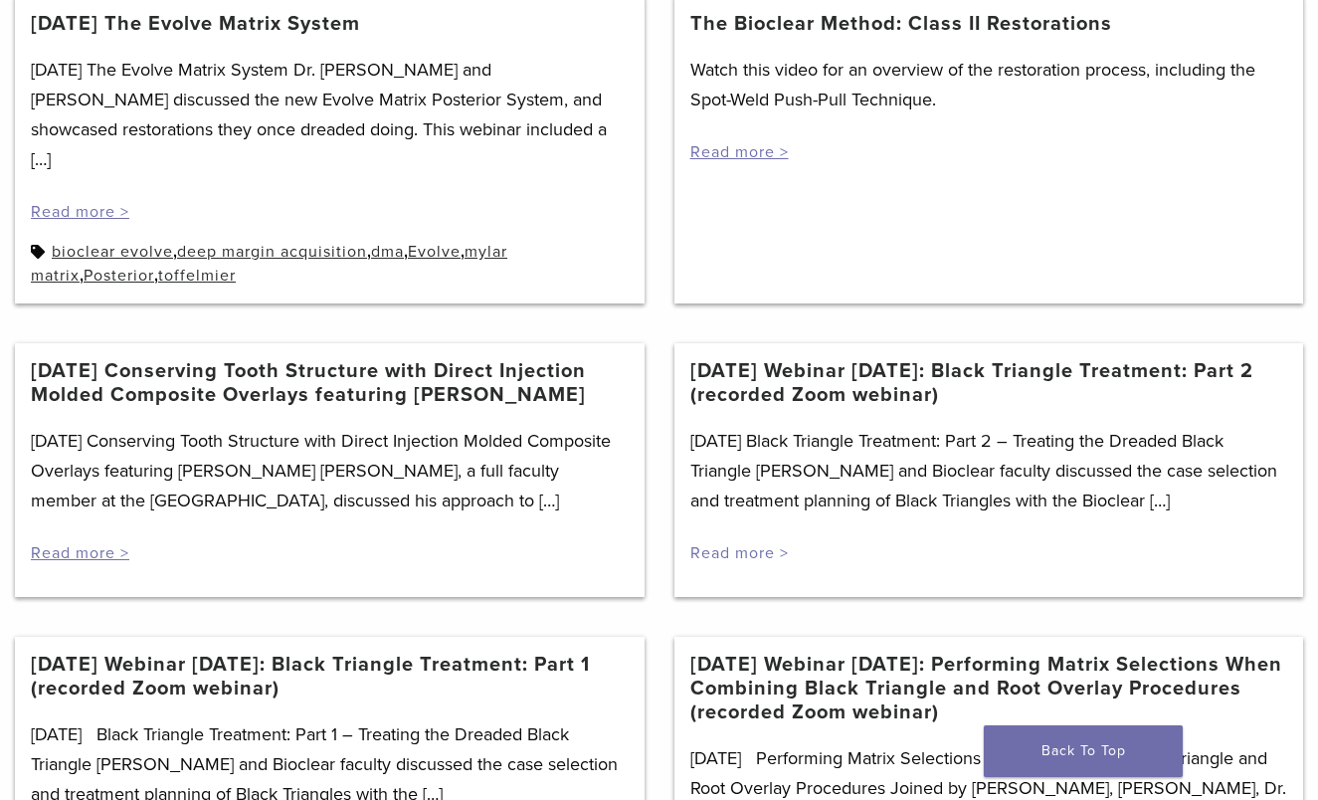
click at [745, 543] on link "Read more >" at bounding box center [739, 553] width 98 height 20
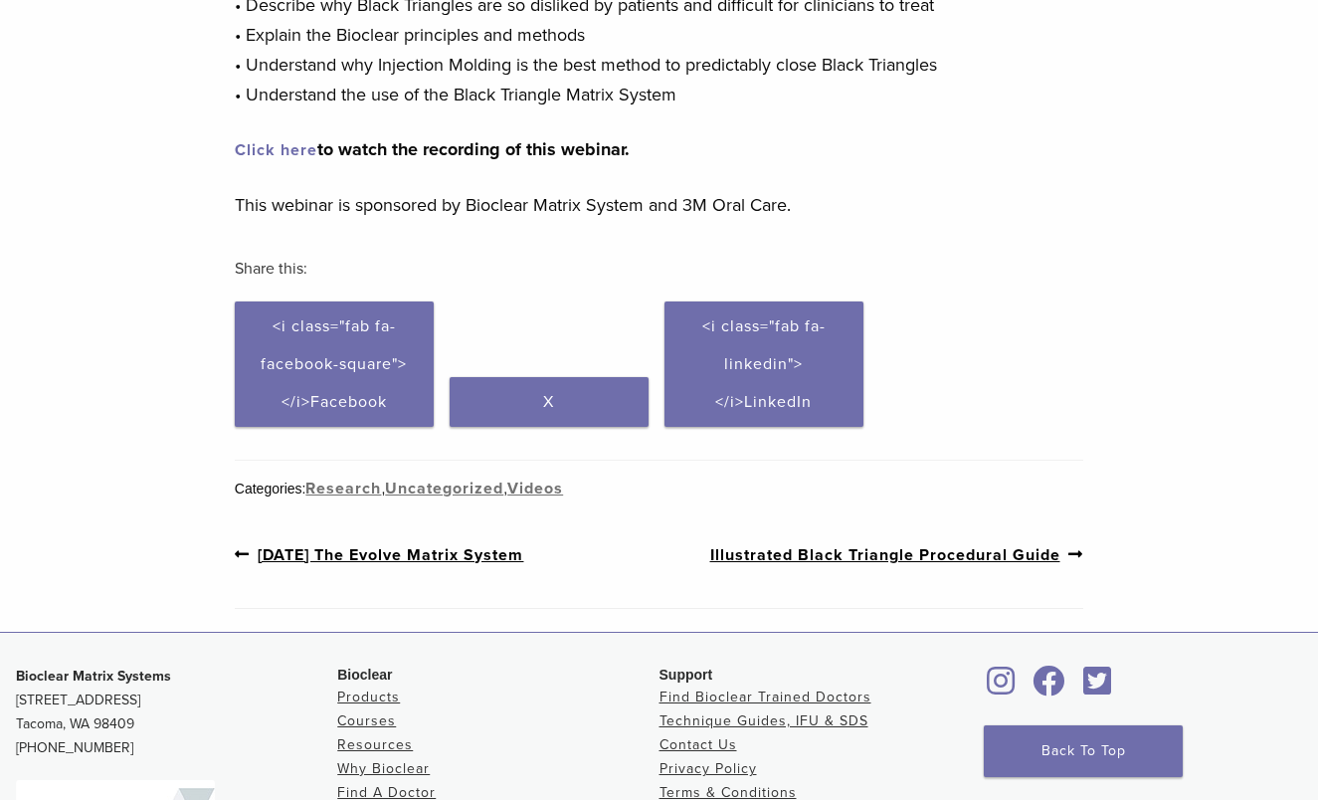
scroll to position [477, 0]
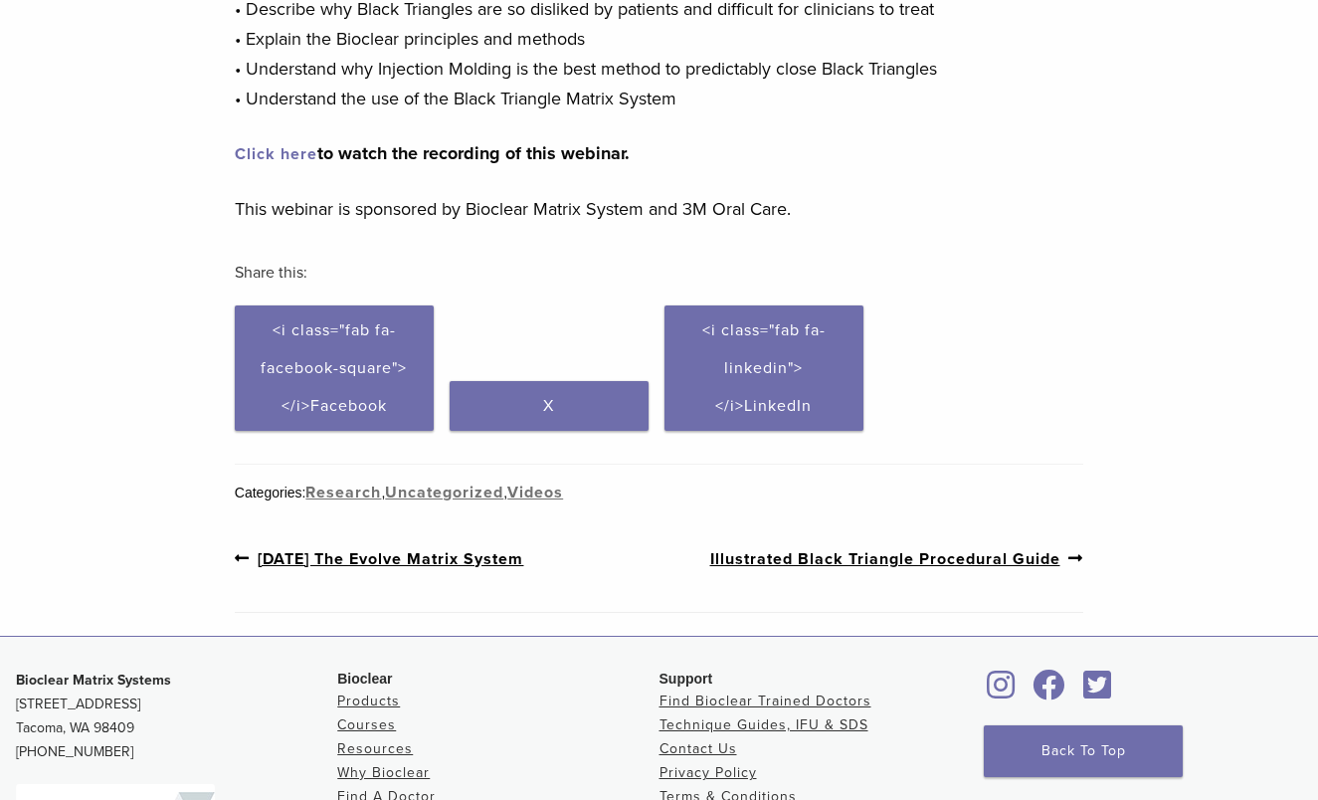
click at [842, 557] on link "Next post: Illustrated Black Triangle Procedural Guide" at bounding box center [897, 558] width 374 height 25
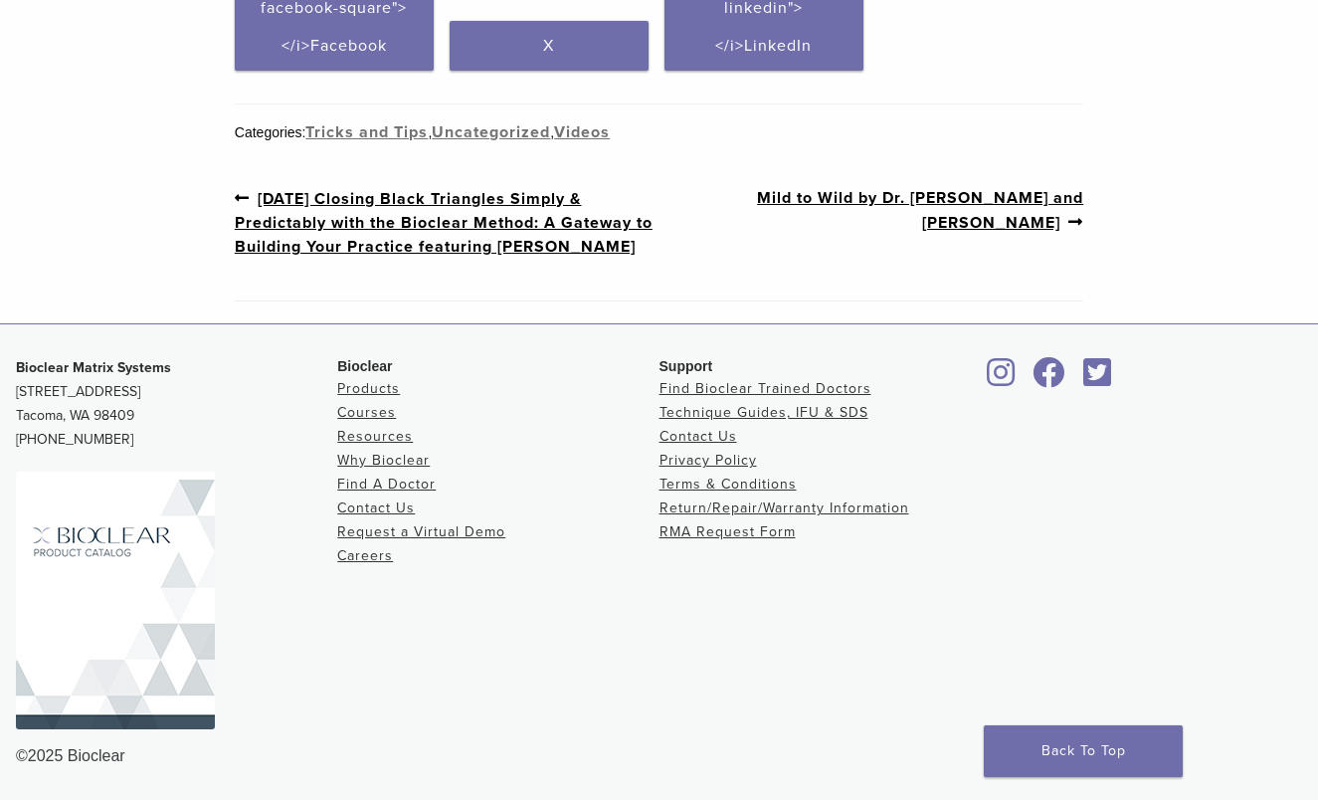
scroll to position [1144, 0]
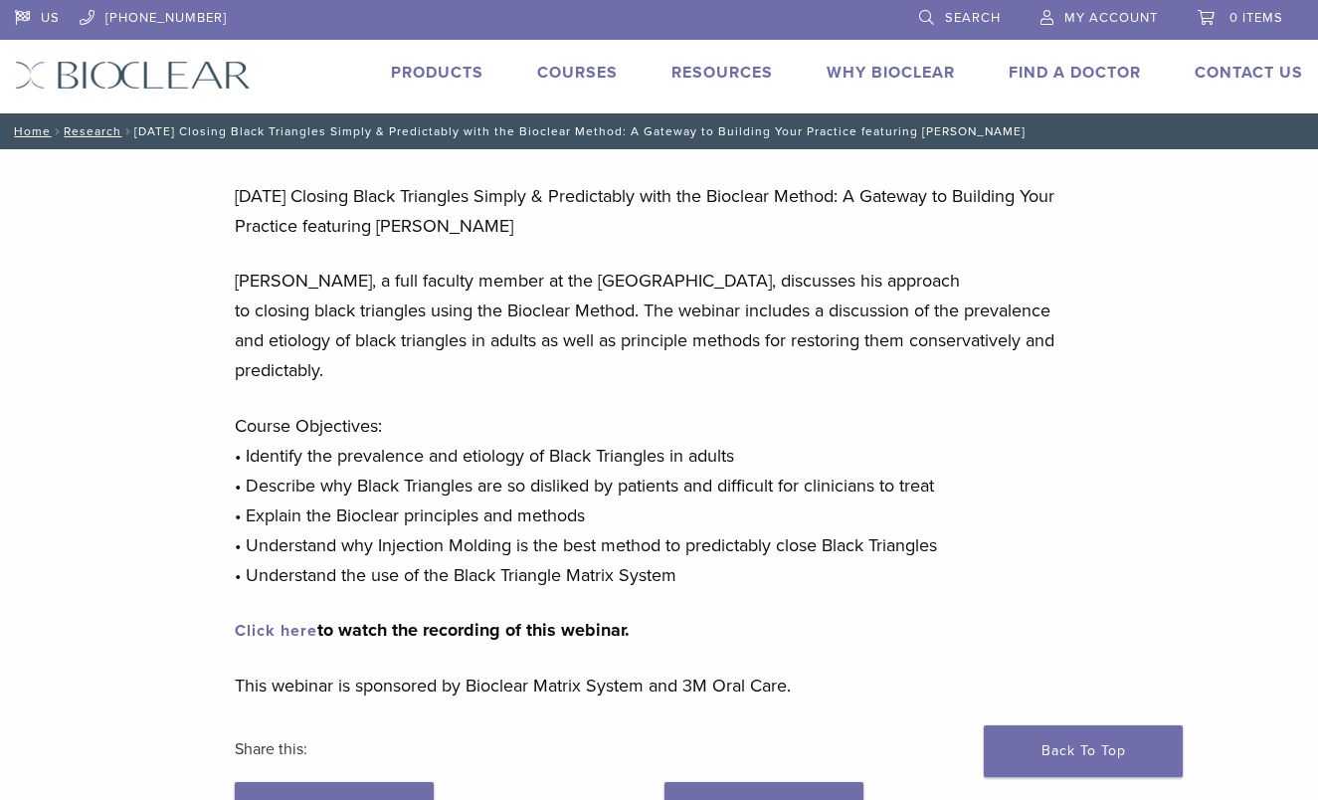
scroll to position [477, 0]
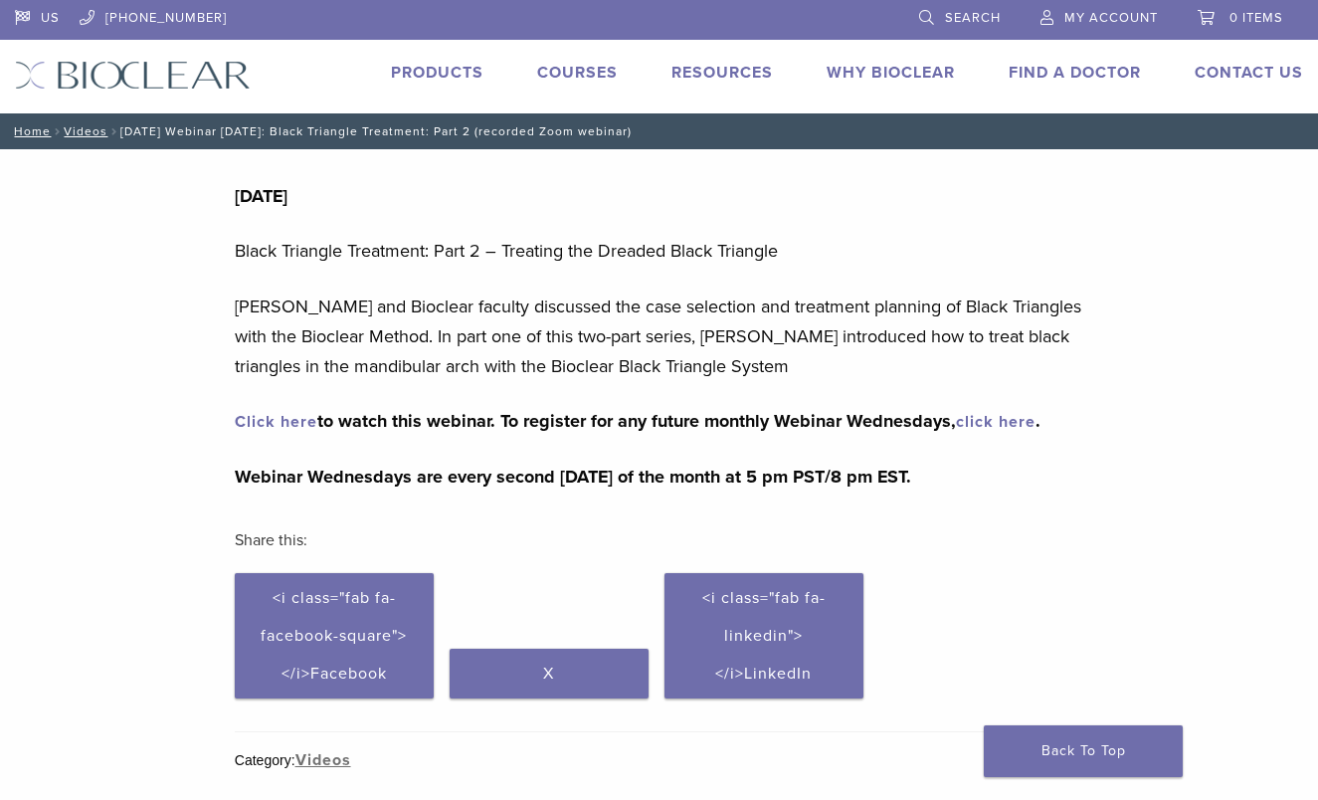
click at [300, 427] on link "Click here" at bounding box center [276, 422] width 83 height 20
